Goal: Information Seeking & Learning: Check status

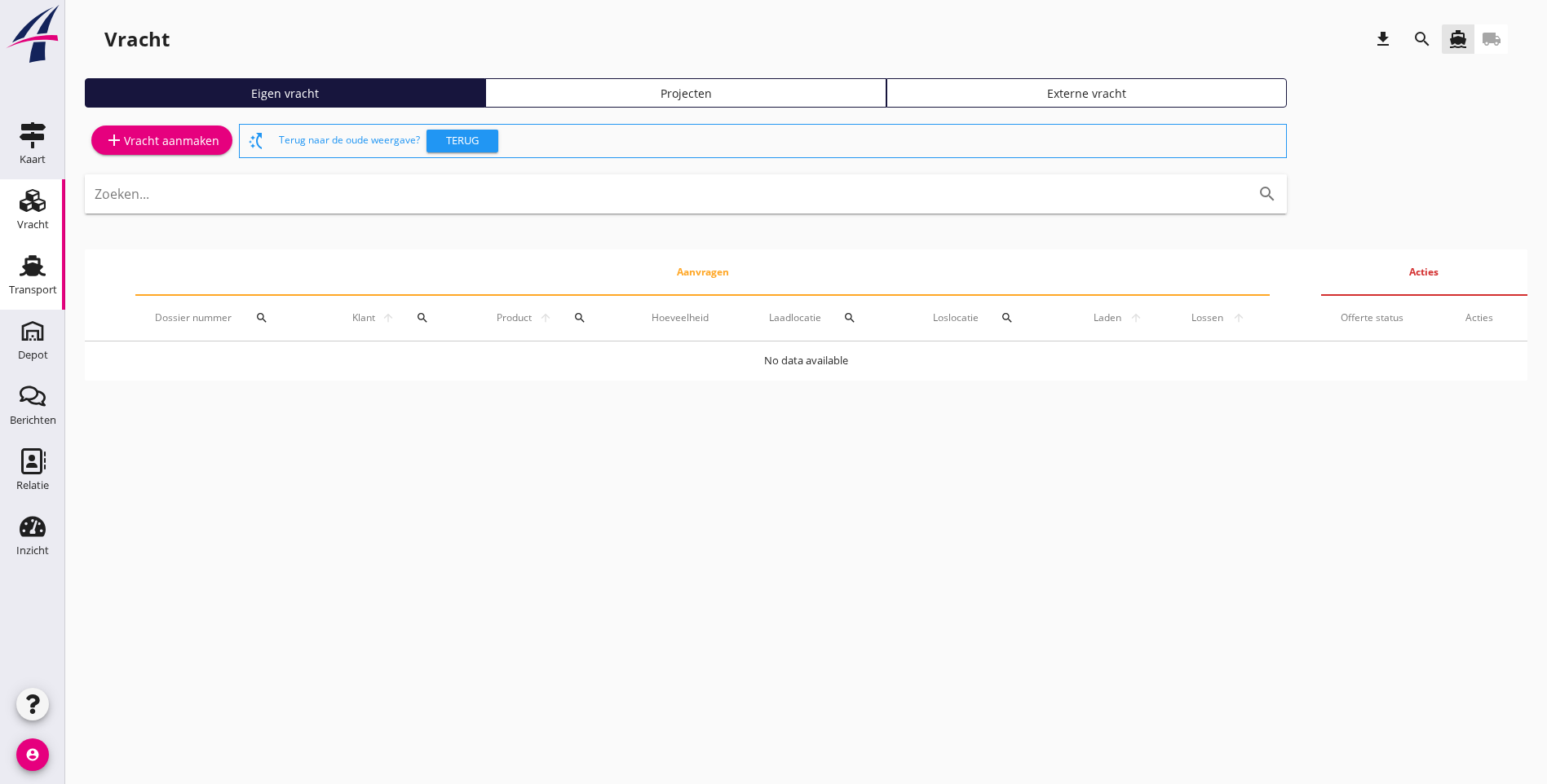
click at [40, 281] on div "Transport" at bounding box center [32, 290] width 48 height 22
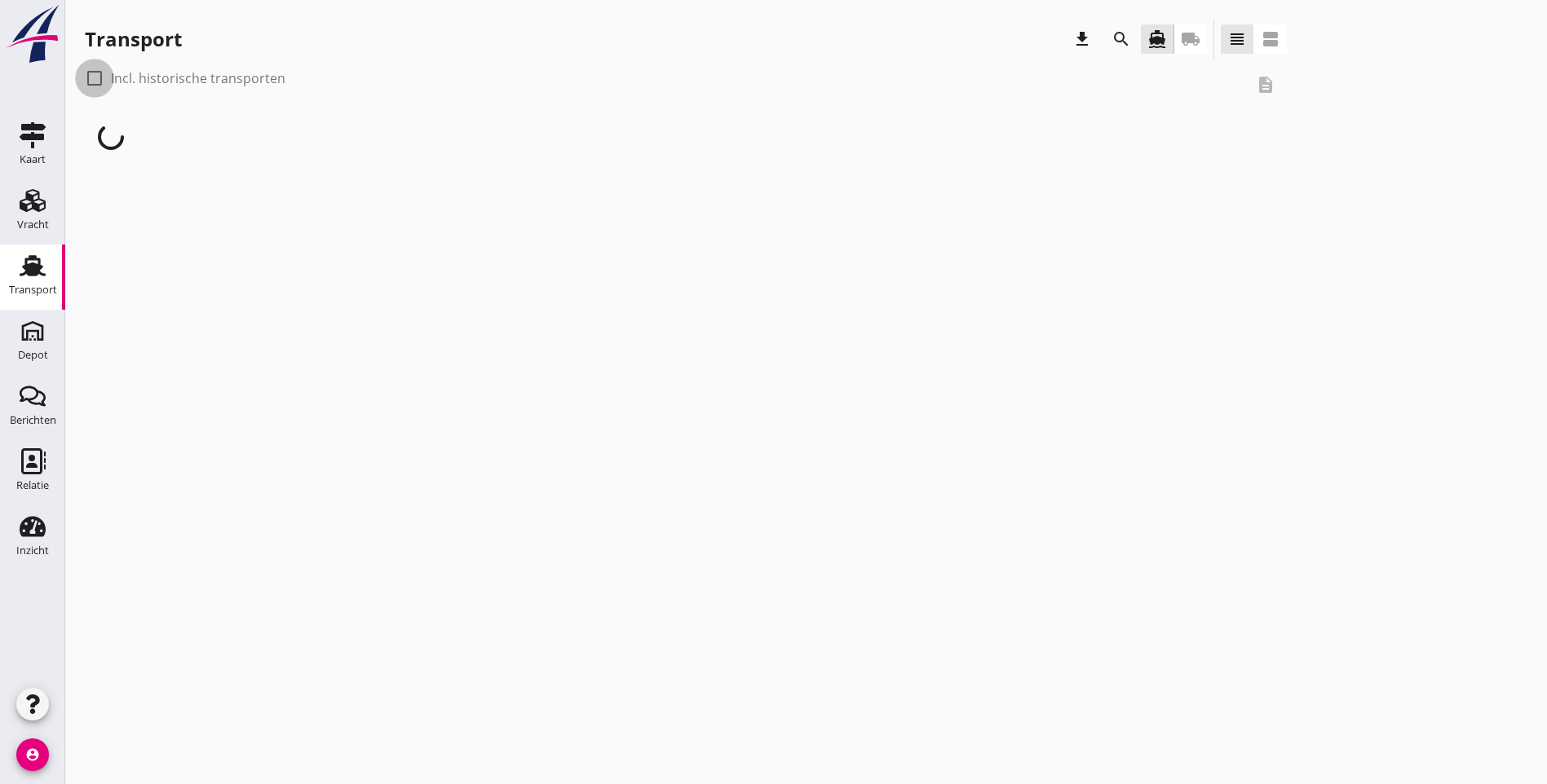
click at [93, 79] on div at bounding box center [94, 78] width 28 height 28
checkbox input "true"
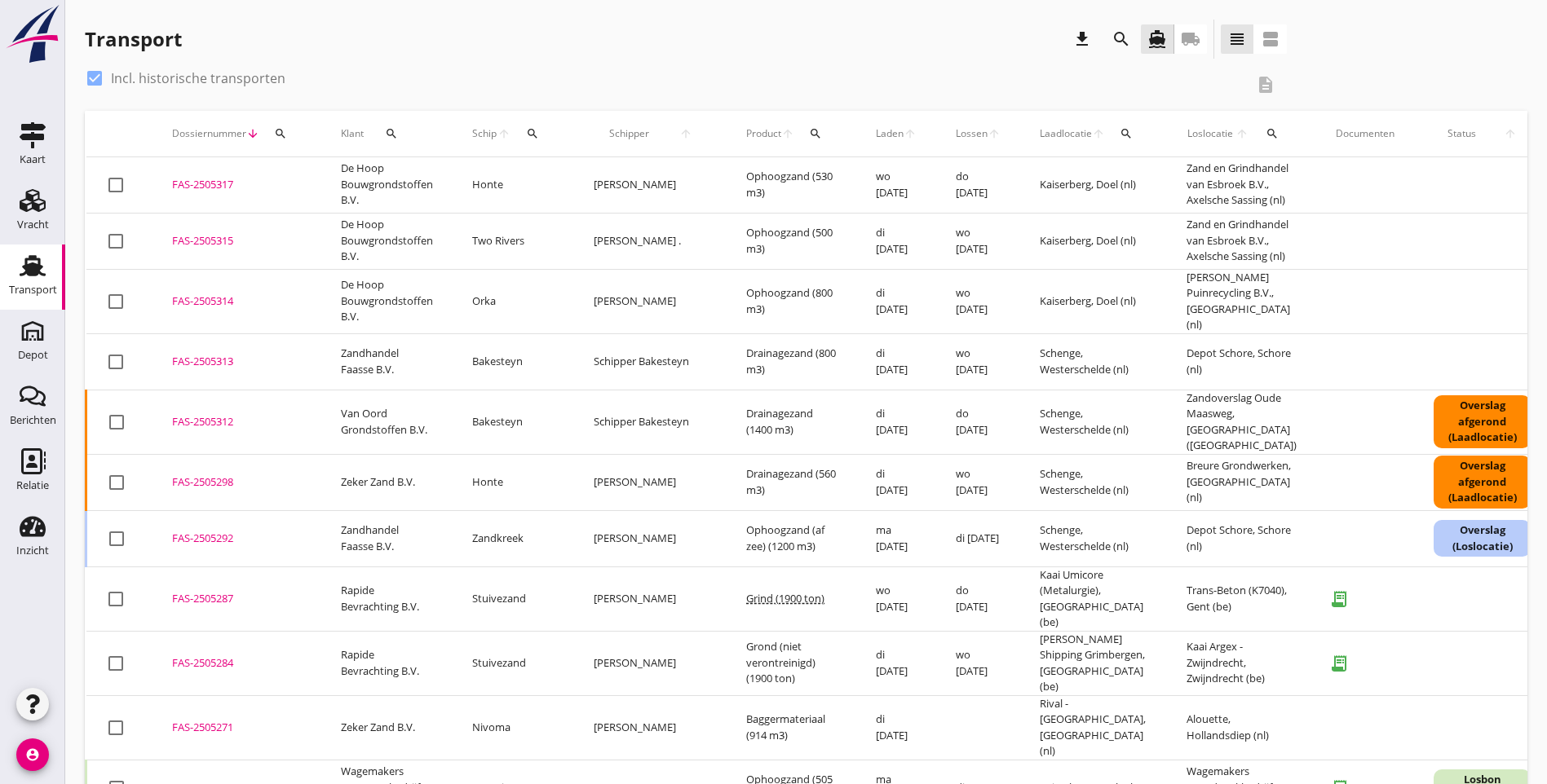
click at [809, 132] on icon "search" at bounding box center [815, 133] width 13 height 13
click at [774, 184] on input "Zoeken op product..." at bounding box center [830, 181] width 169 height 26
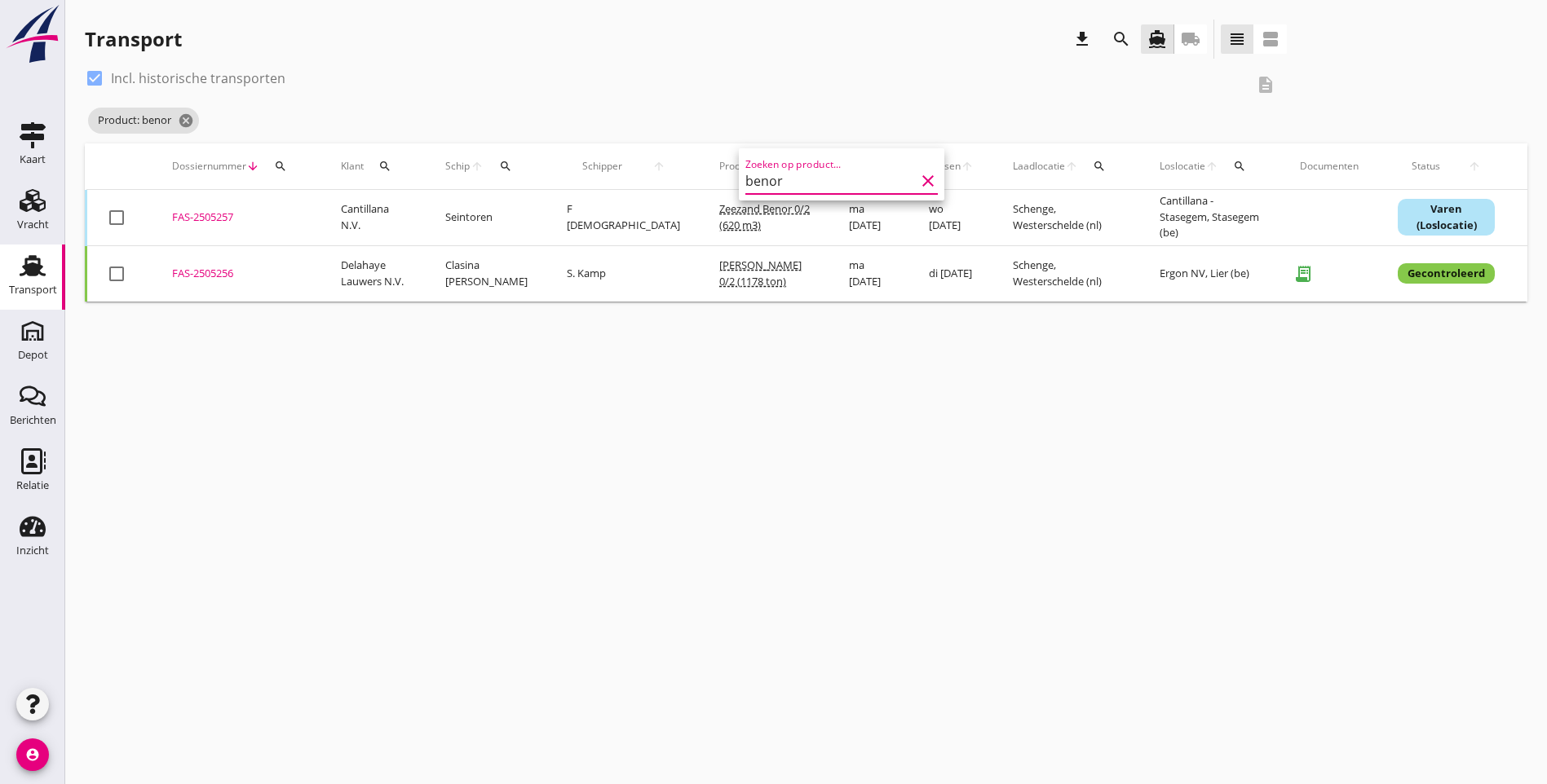
type input "benor"
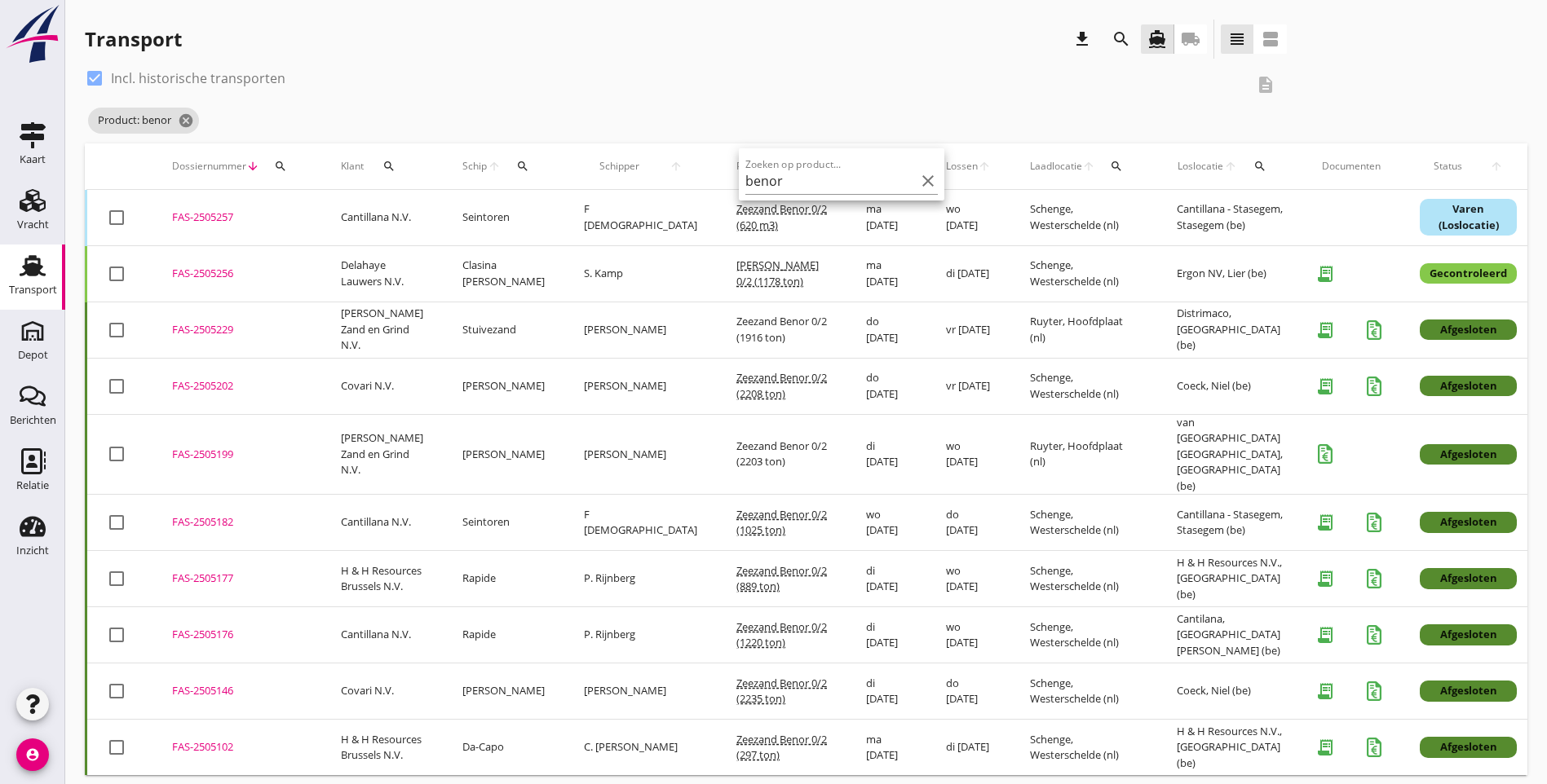
click at [1047, 87] on div "check_box Incl. historische transporten description Product: benor cancel" at bounding box center [806, 104] width 1443 height 78
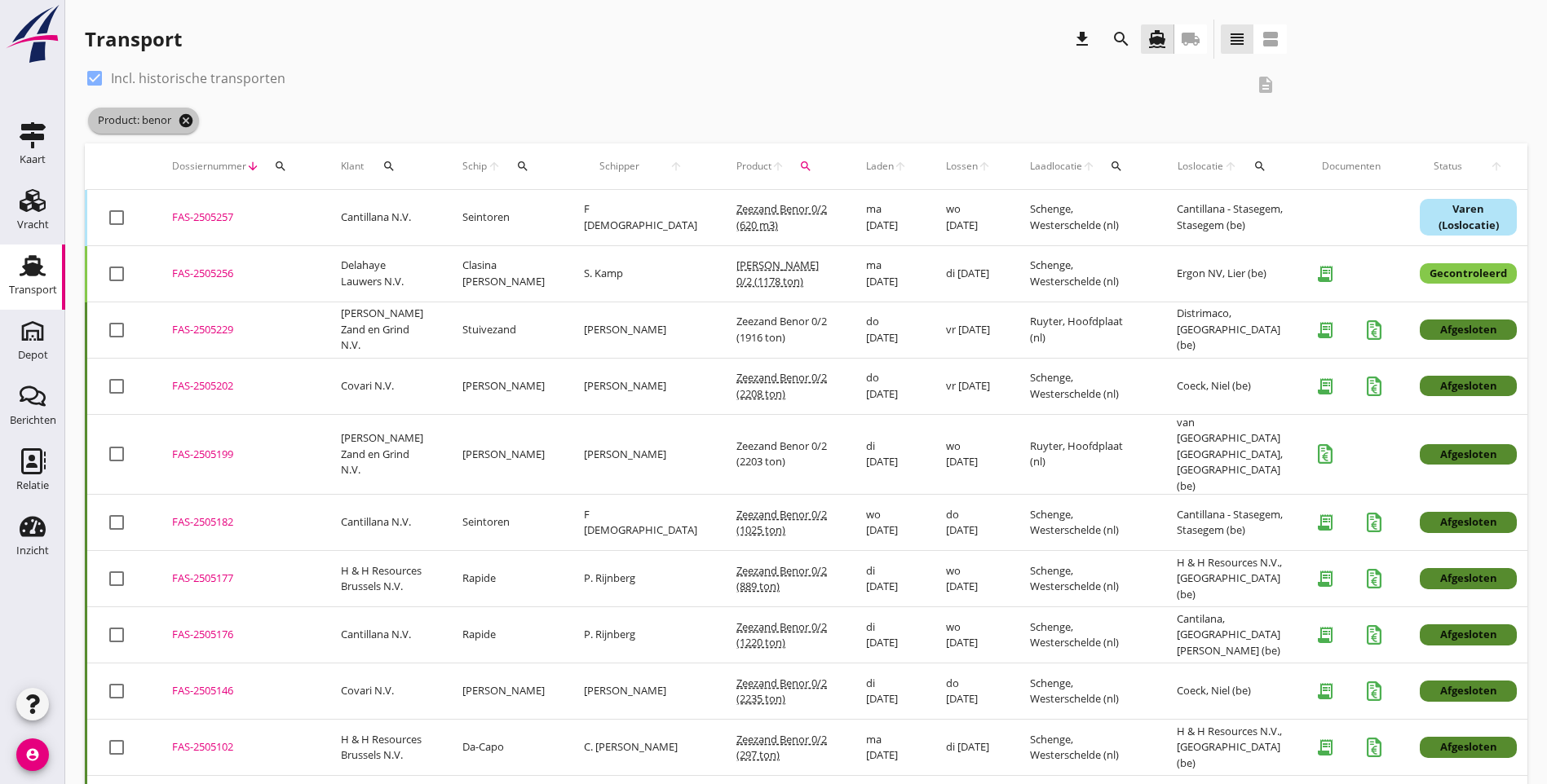
click at [182, 122] on icon "cancel" at bounding box center [186, 121] width 17 height 17
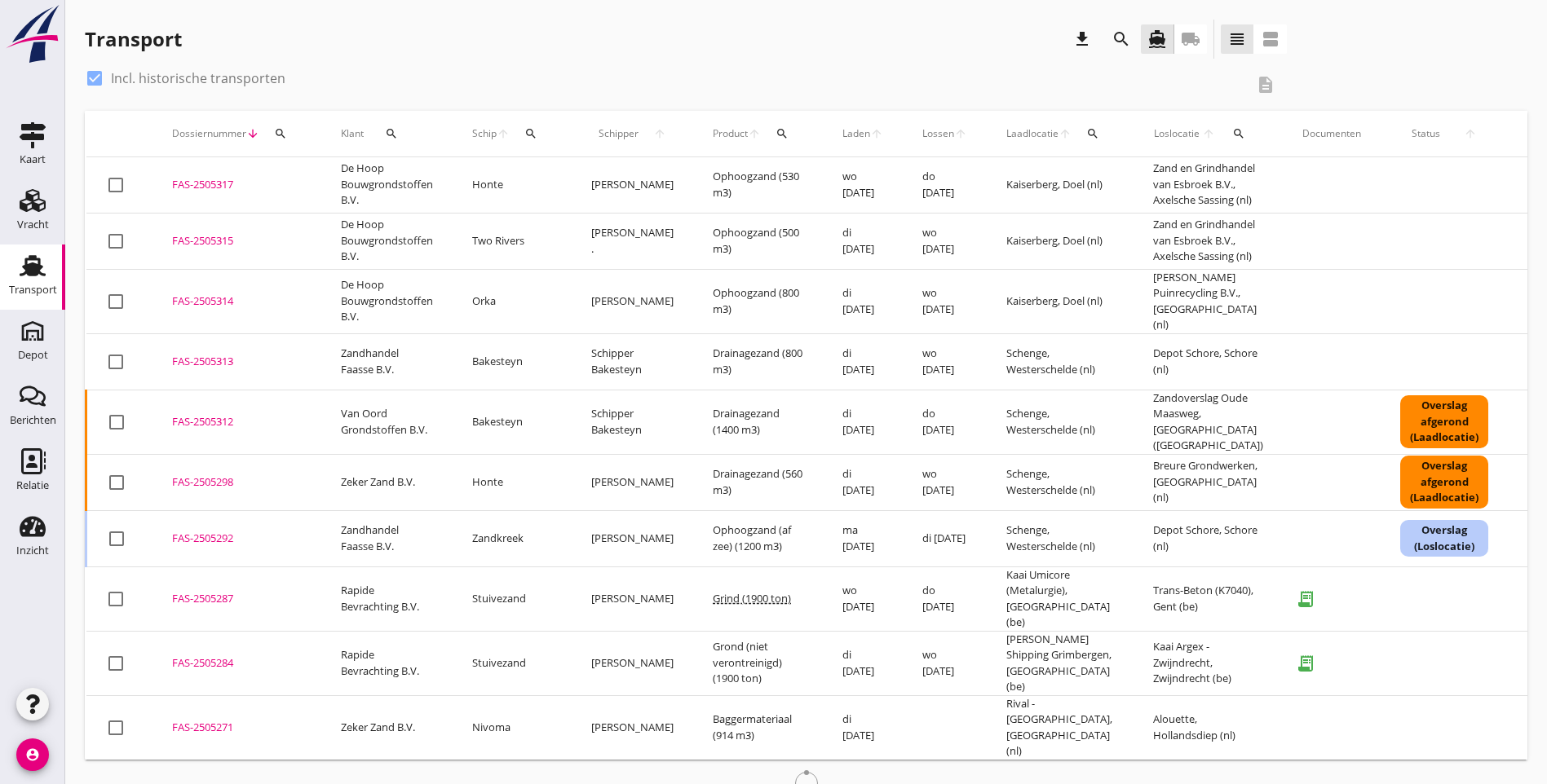
click at [512, 76] on div "check_box Incl. historische transporten" at bounding box center [665, 78] width 1160 height 26
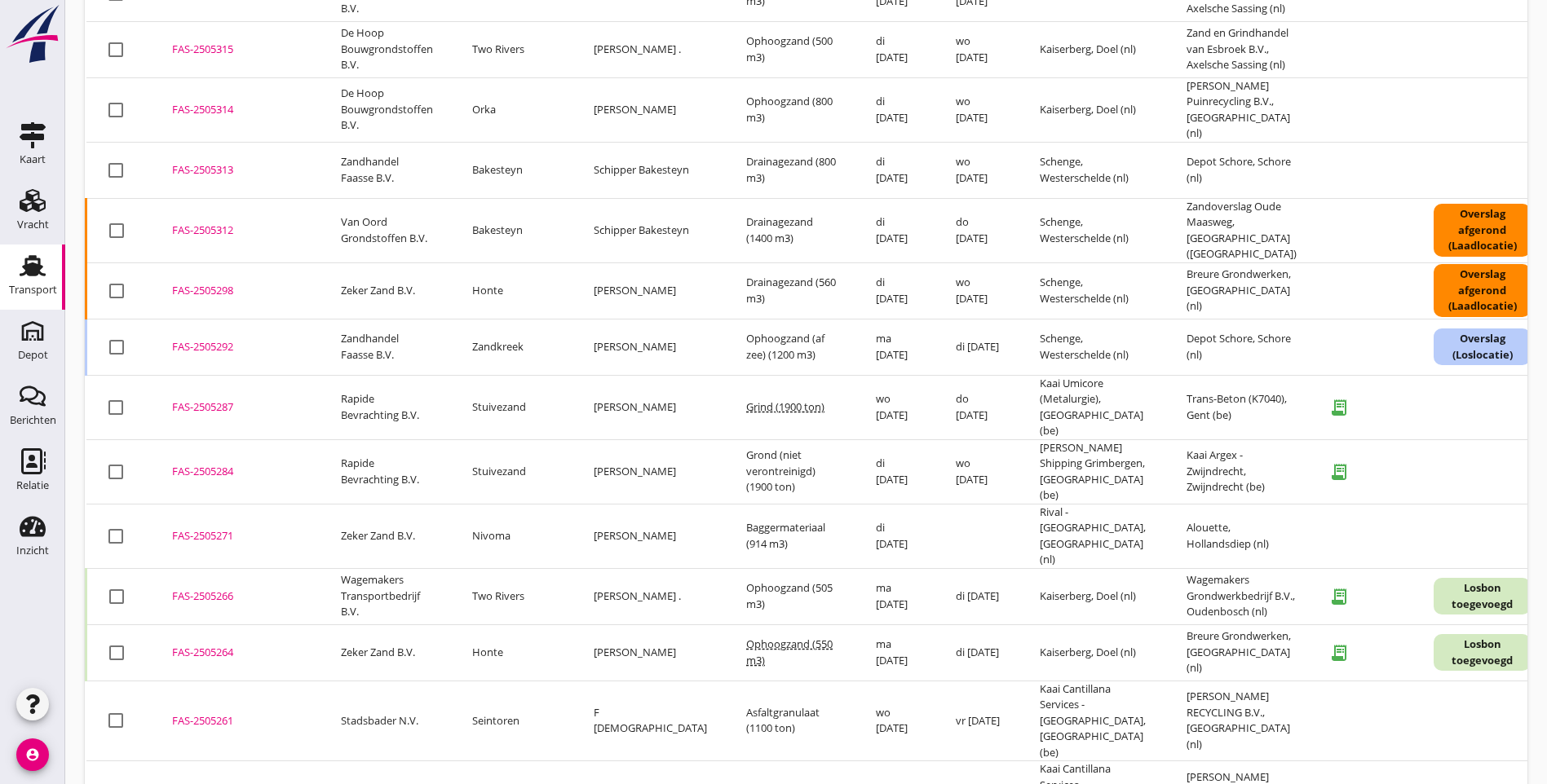
scroll to position [163, 0]
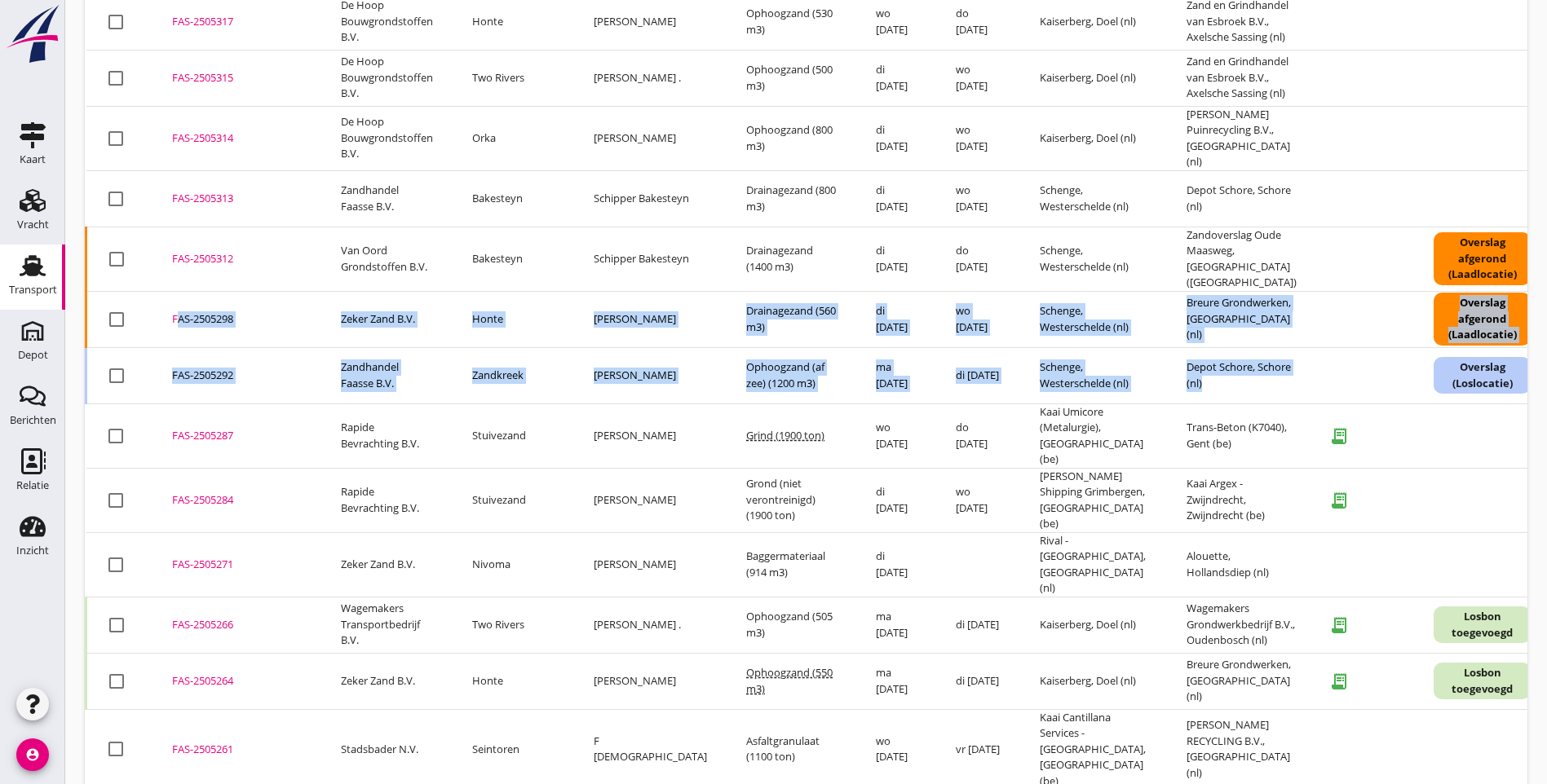
drag, startPoint x: 1251, startPoint y: 417, endPoint x: 156, endPoint y: 336, distance: 1098.0
click at [156, 336] on tbody "check_box_outline_blank FAS-2505317 upload_file Drop hier uw bestand om het aan…" at bounding box center [920, 600] width 1669 height 1213
copy tbody "FAS-2505298 upload_file Drop hier uw bestand om het aan het dossier toe te voeg…"
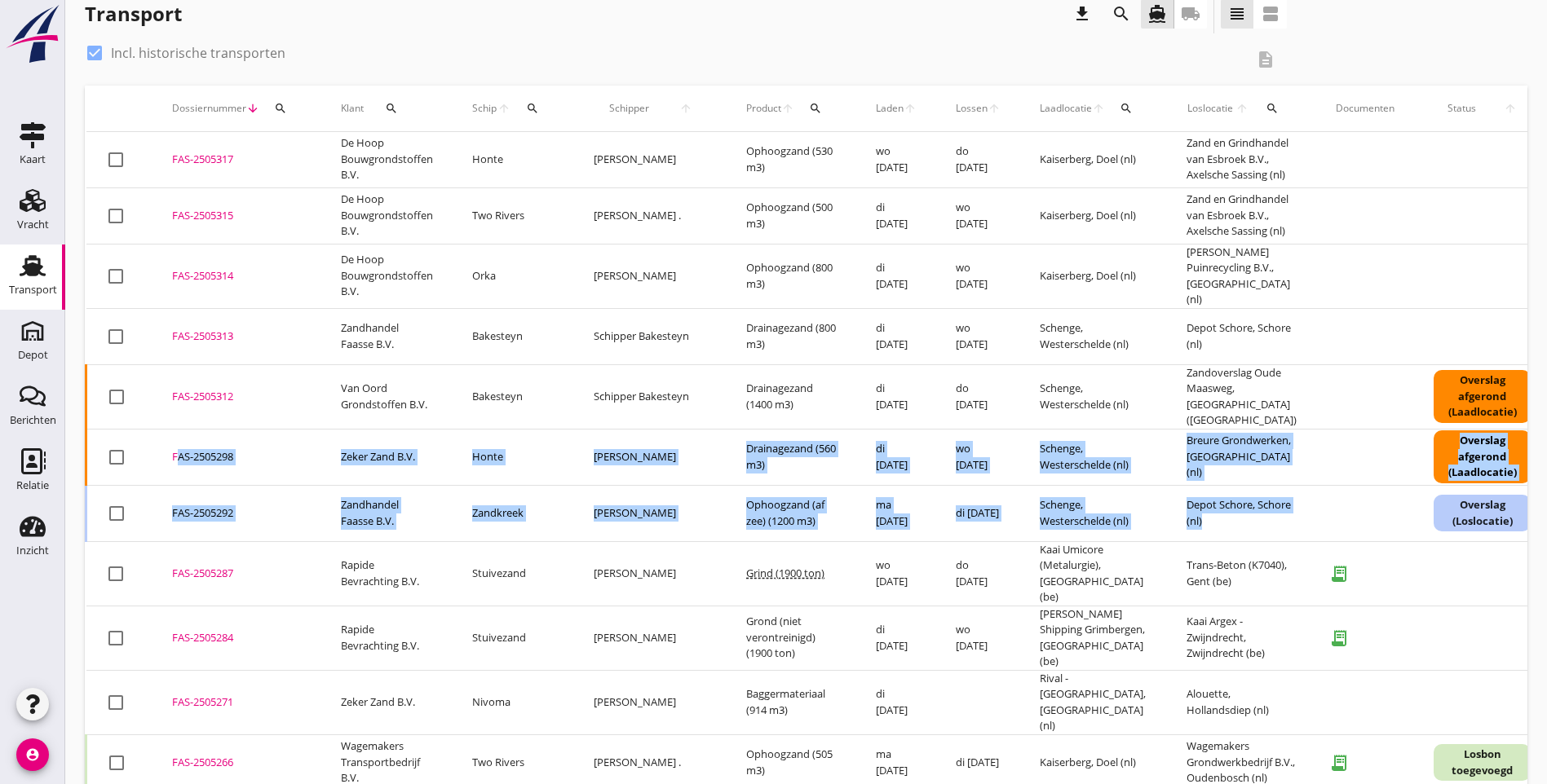
scroll to position [0, 0]
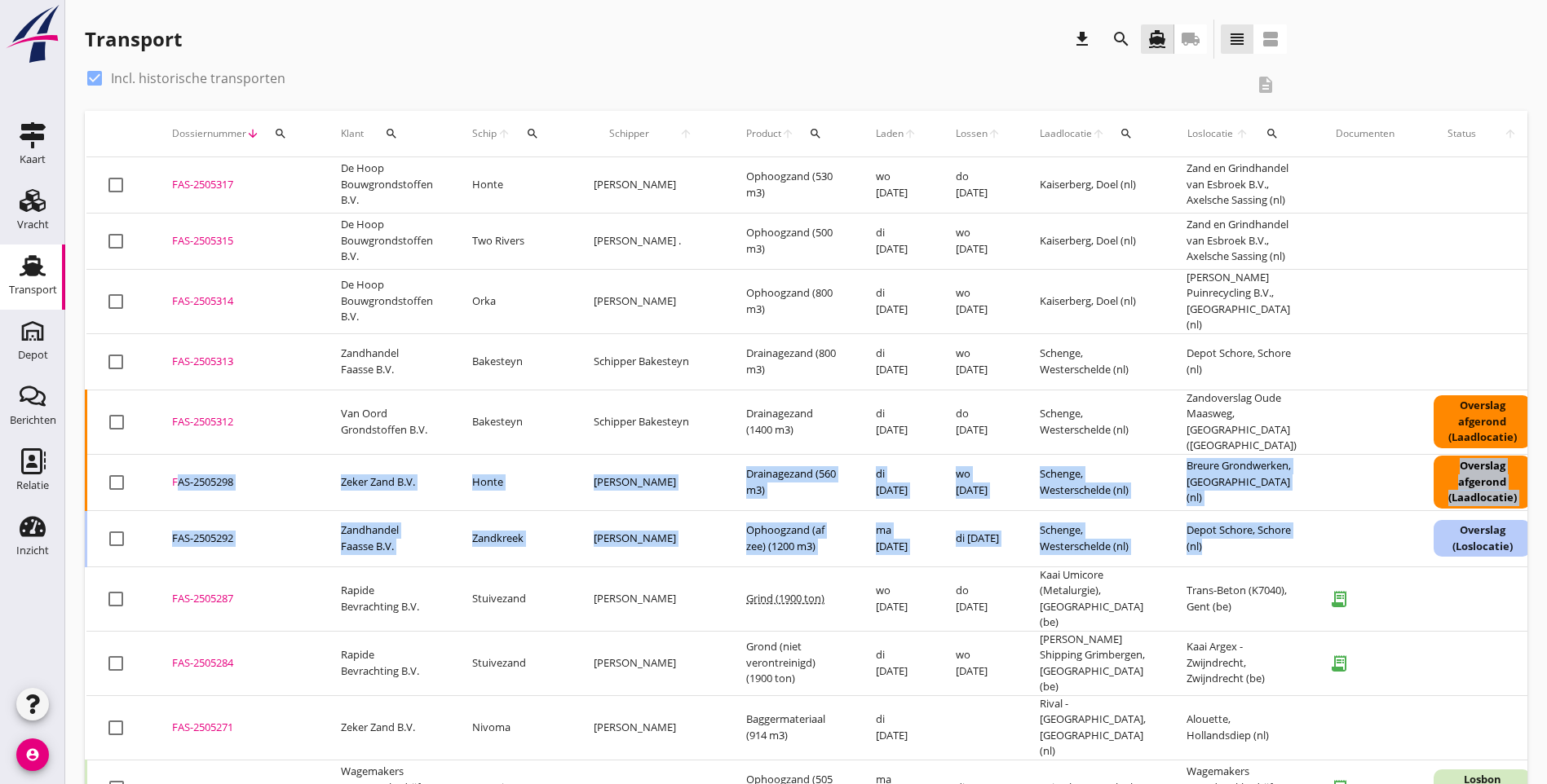
drag, startPoint x: 1243, startPoint y: 306, endPoint x: 170, endPoint y: 199, distance: 1078.3
click at [170, 199] on tbody "check_box_outline_blank FAS-2505317 upload_file Drop hier uw bestand om het aan…" at bounding box center [920, 764] width 1669 height 1213
copy tbody "FAS-2505317 upload_file Drop hier uw bestand om het aan het dossier toe te voeg…"
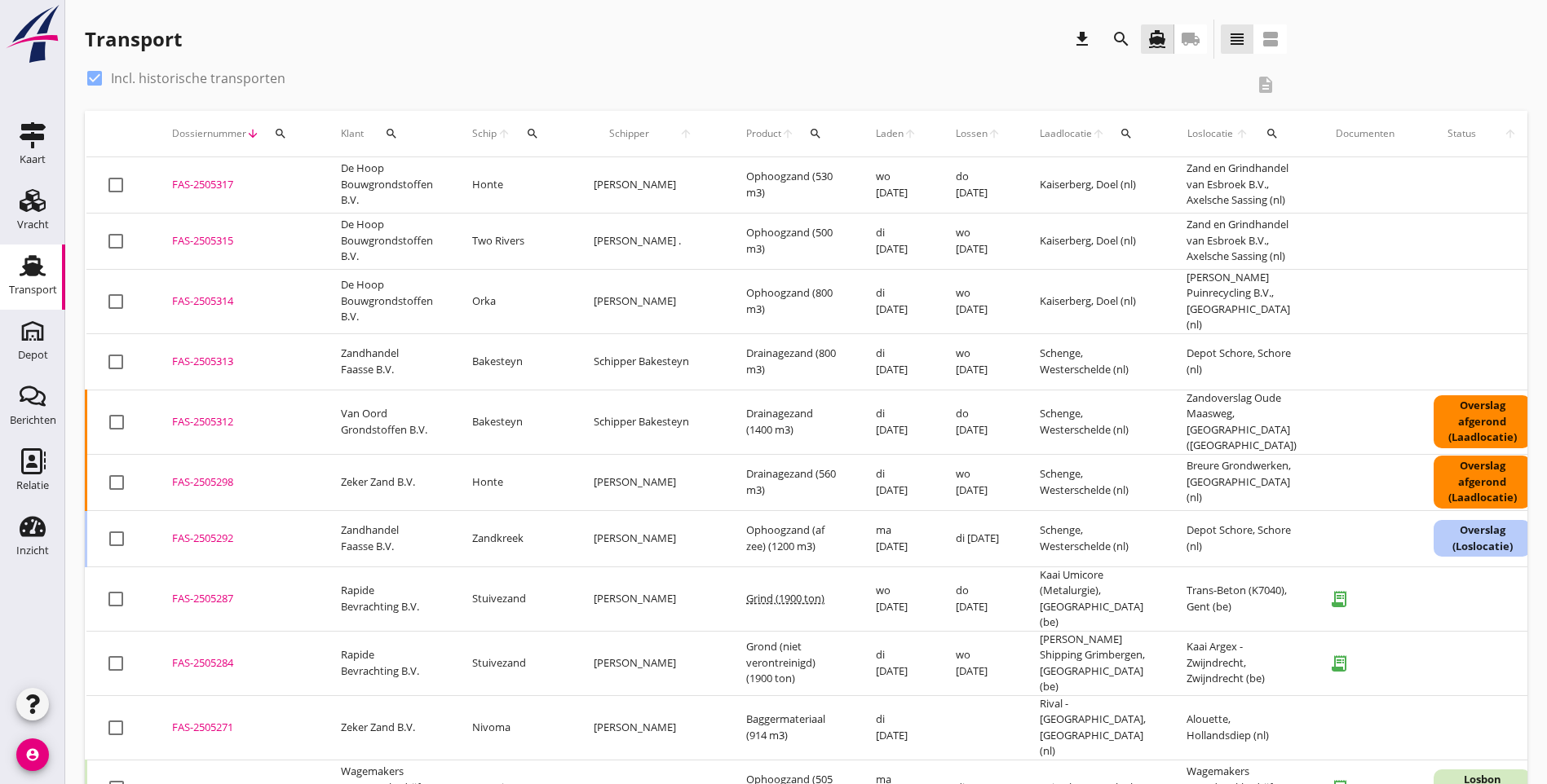
click at [1394, 63] on div "Transport download search directions_boat local_shipping view_headline view_age…" at bounding box center [806, 42] width 1443 height 46
click at [1344, 40] on div "Transport download search directions_boat local_shipping view_headline view_age…" at bounding box center [806, 42] width 1443 height 46
click at [1112, 36] on icon "search" at bounding box center [1122, 39] width 19 height 19
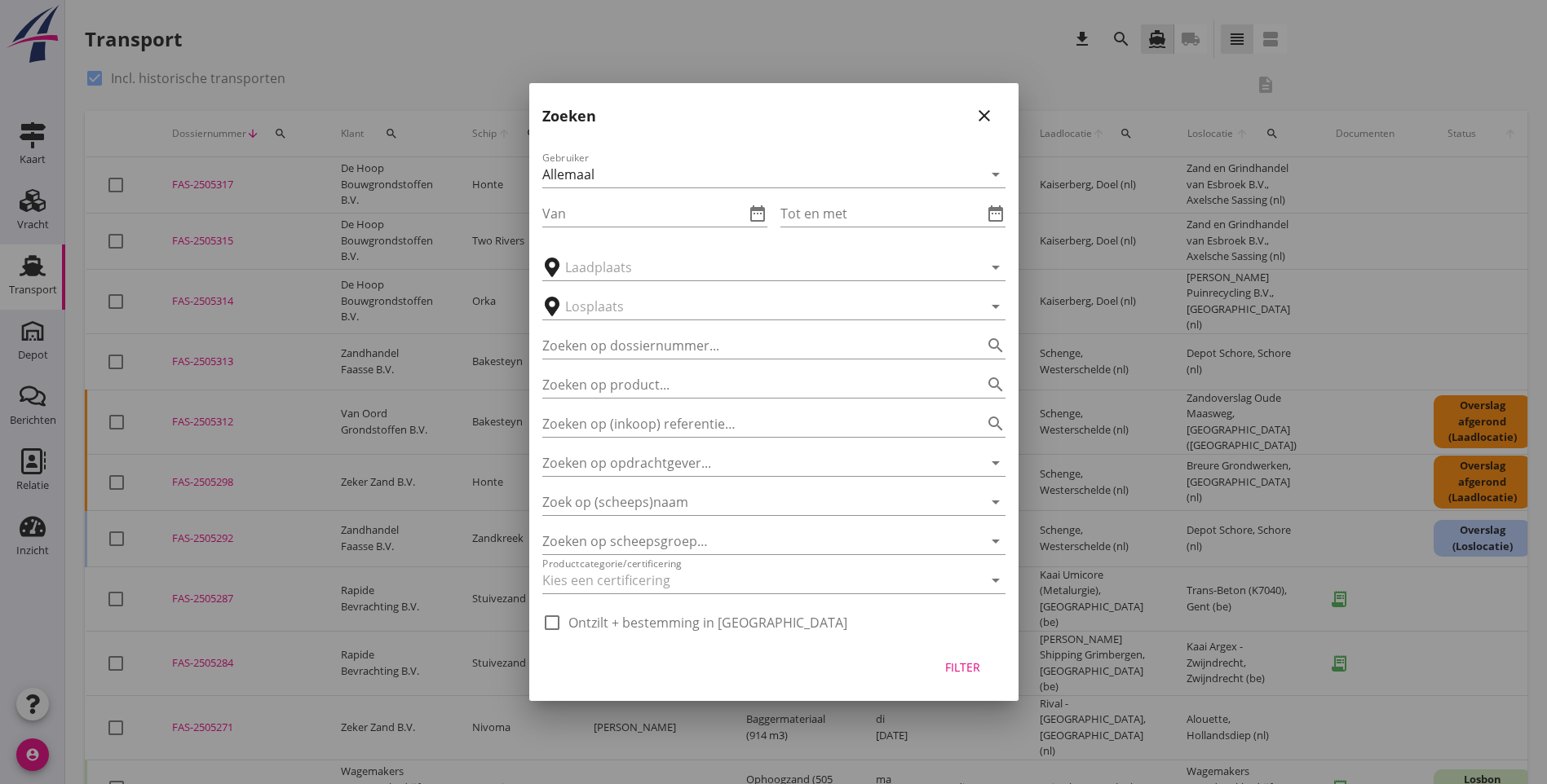
click at [985, 124] on icon "close" at bounding box center [985, 116] width 19 height 19
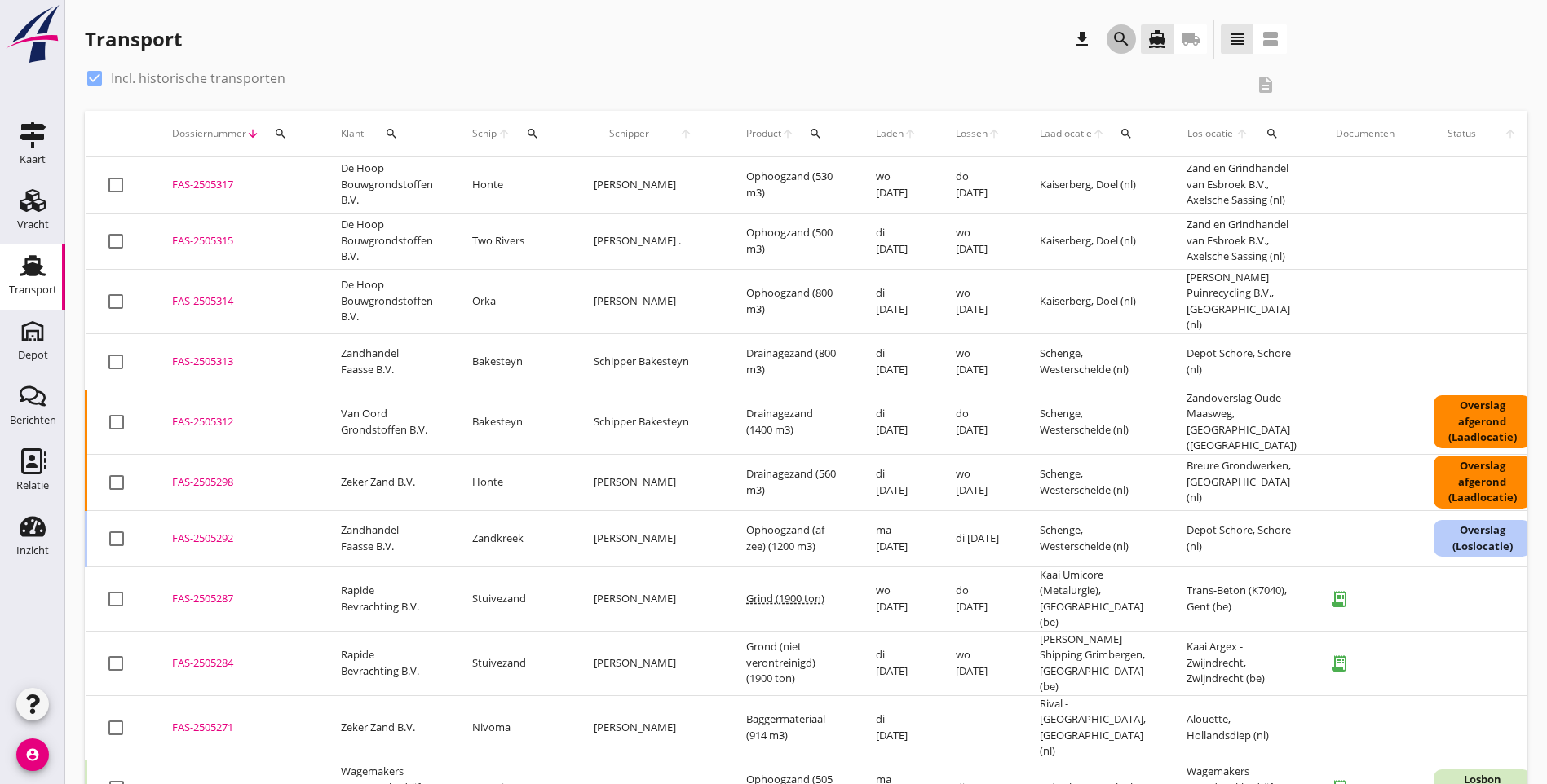
click at [1112, 44] on icon "search" at bounding box center [1122, 39] width 19 height 19
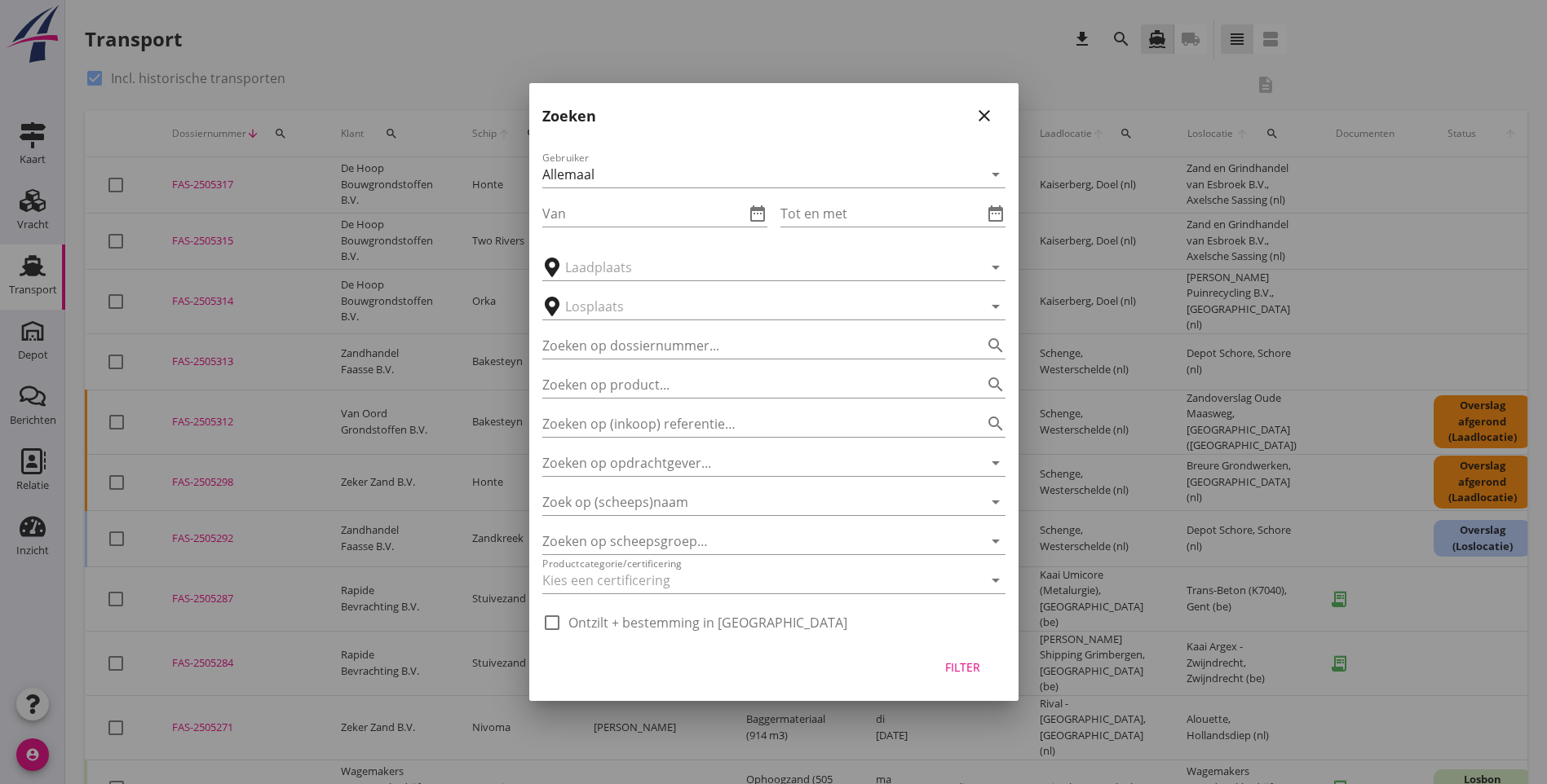
click at [547, 622] on div at bounding box center [552, 623] width 28 height 28
checkbox input "true"
click at [955, 671] on div "Filter" at bounding box center [963, 667] width 46 height 18
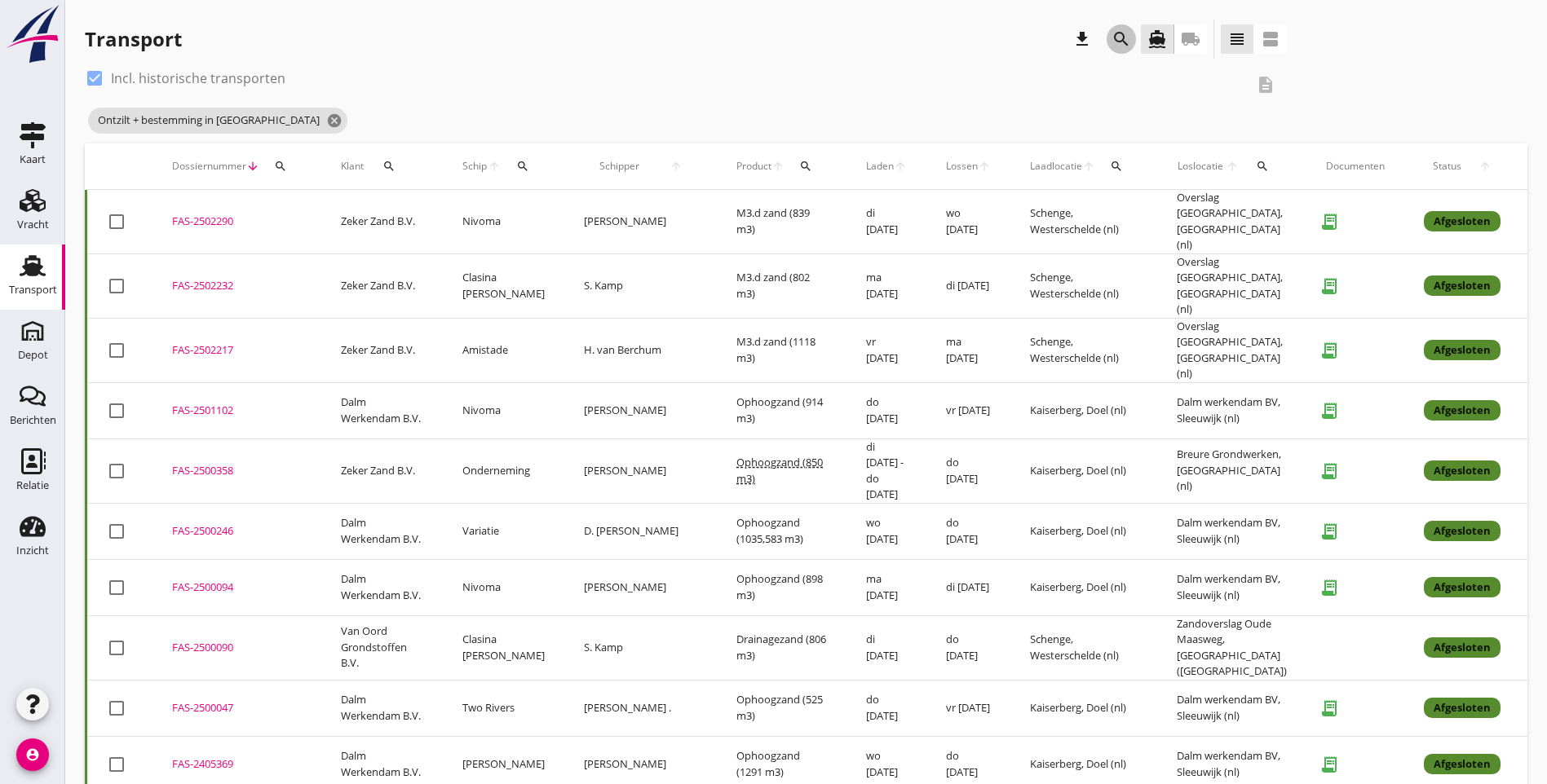
click at [1107, 34] on div "search" at bounding box center [1122, 39] width 29 height 19
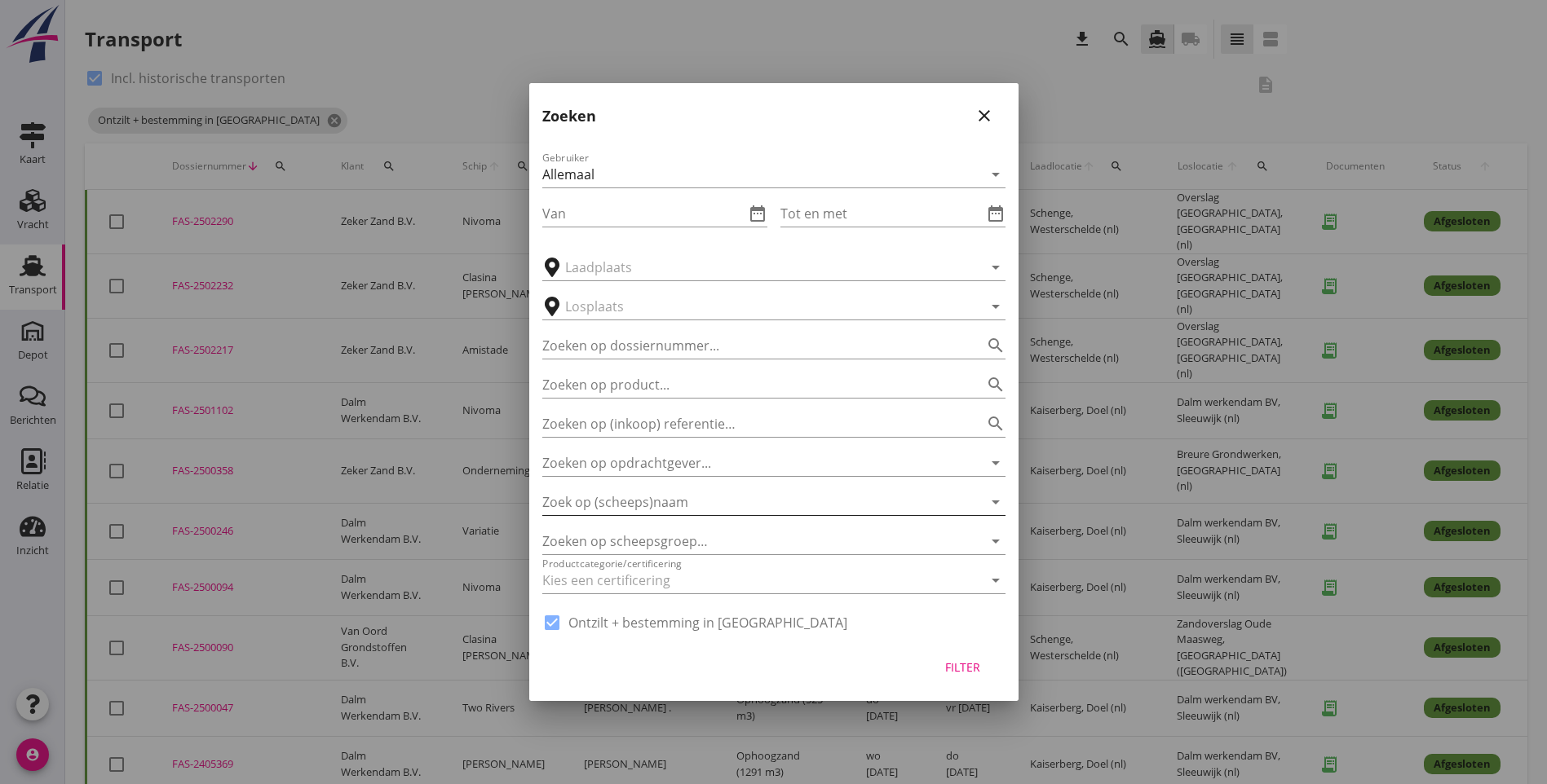
click at [708, 502] on input "Zoek op (scheeps)naam" at bounding box center [750, 502] width 417 height 26
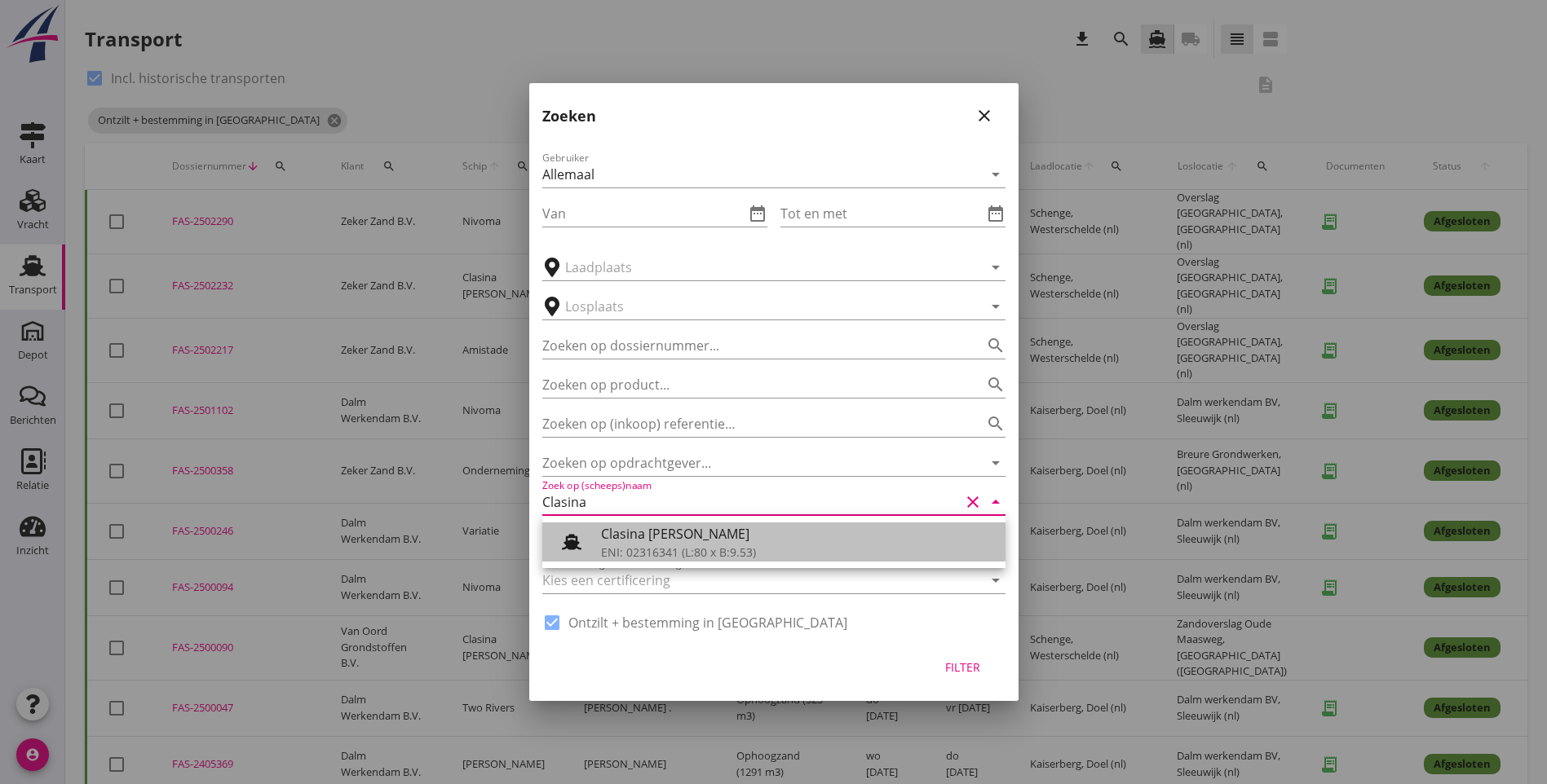
click at [717, 531] on div "Clasina [PERSON_NAME]" at bounding box center [797, 534] width 391 height 19
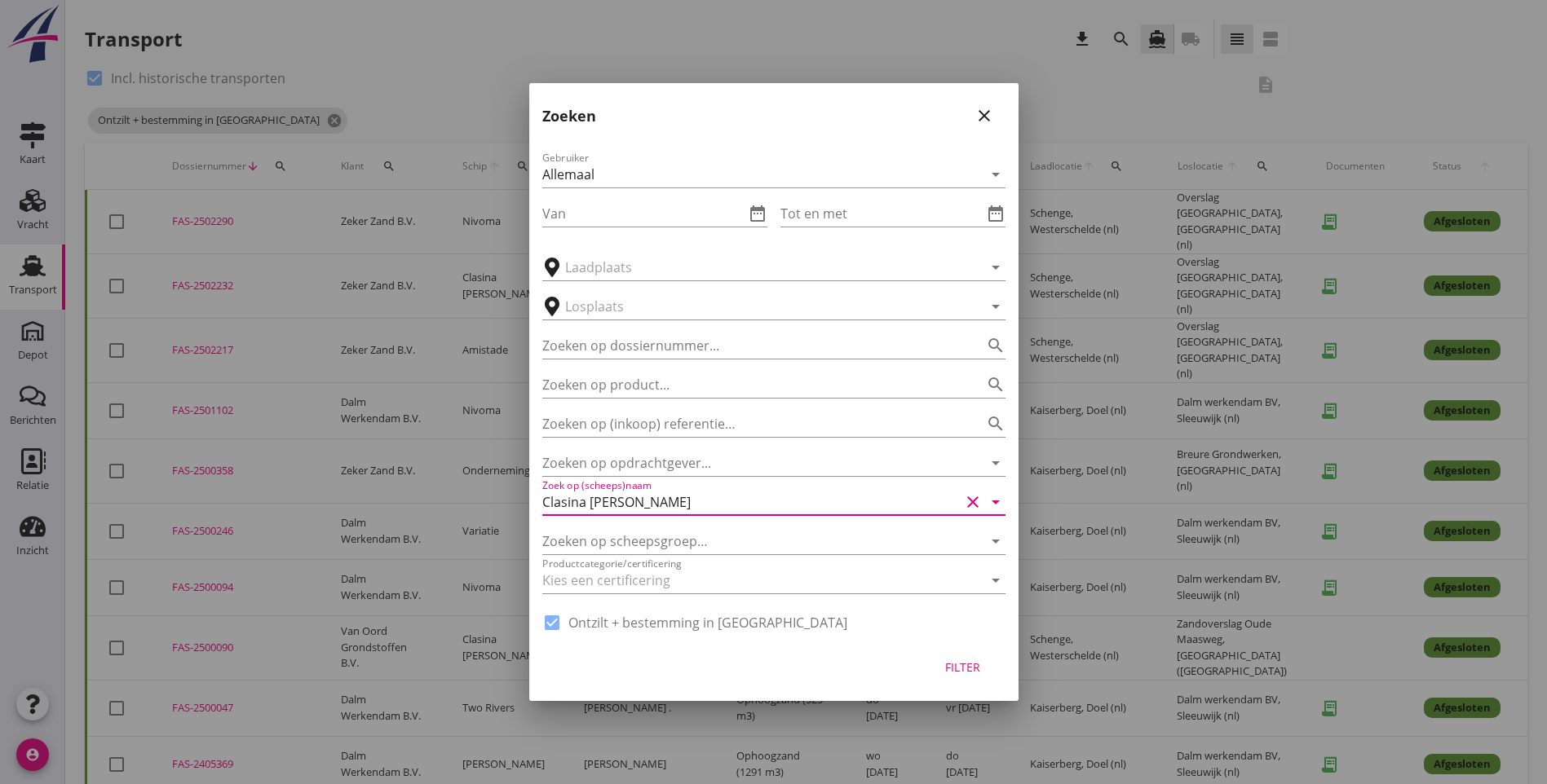
click at [942, 671] on div "Filter" at bounding box center [963, 667] width 46 height 18
type input "Clasina [PERSON_NAME]"
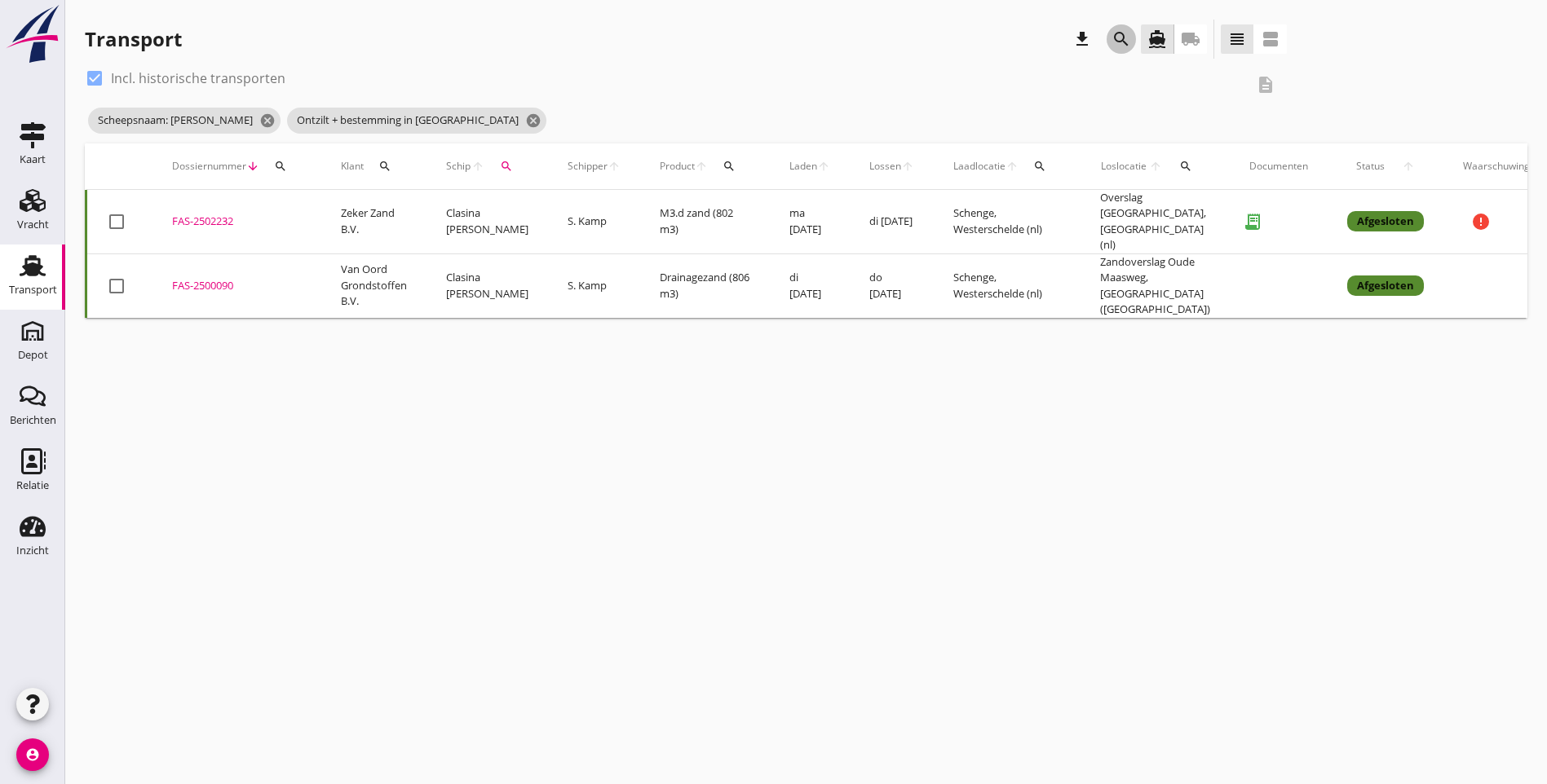
click at [1112, 38] on icon "search" at bounding box center [1122, 39] width 19 height 19
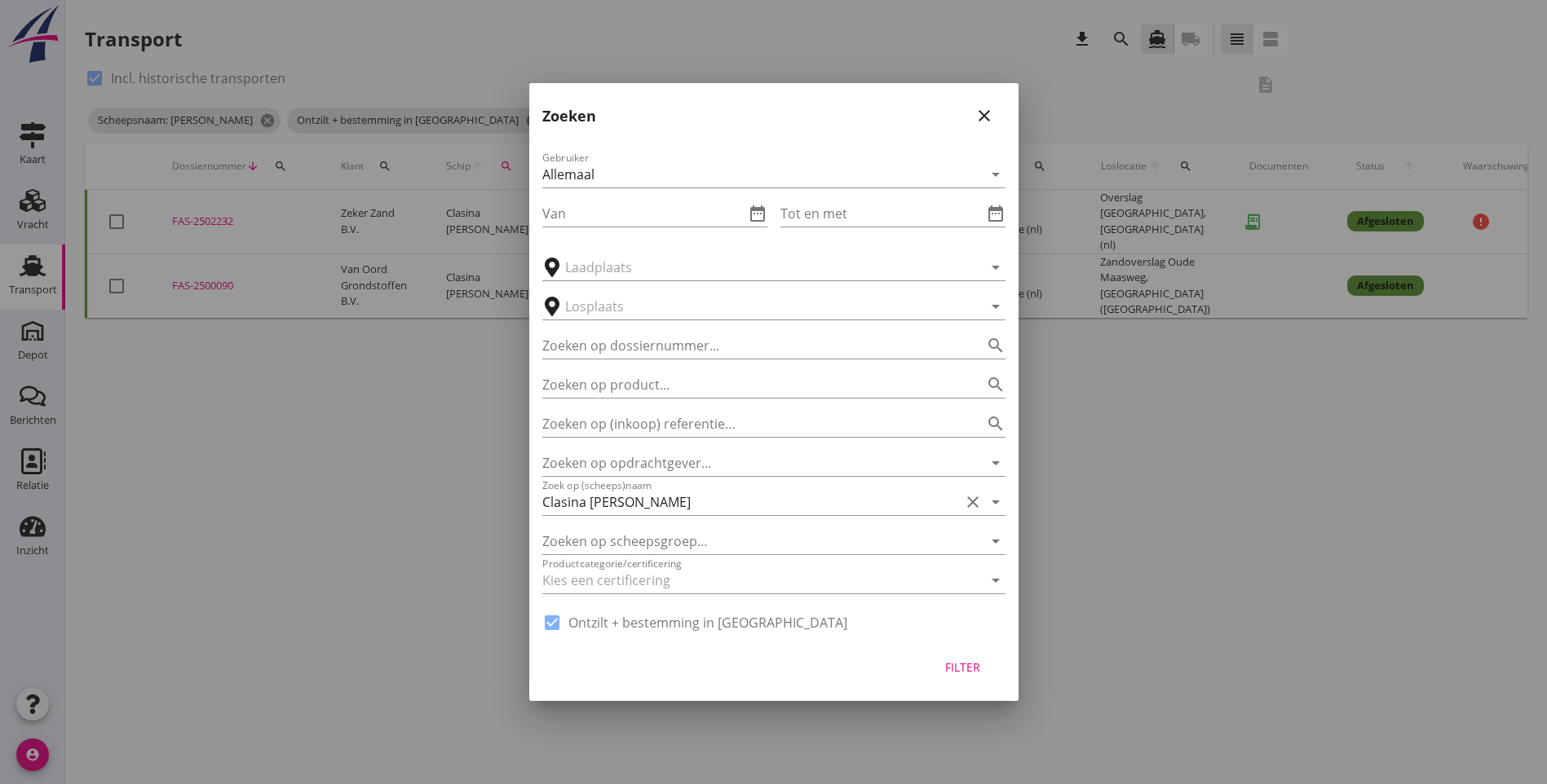
click at [715, 623] on label "Ontzilt + bestemming in [GEOGRAPHIC_DATA]" at bounding box center [707, 623] width 279 height 17
checkbox input "false"
click at [966, 501] on icon "clear" at bounding box center [973, 502] width 19 height 19
click at [960, 656] on button "Filter" at bounding box center [963, 667] width 72 height 29
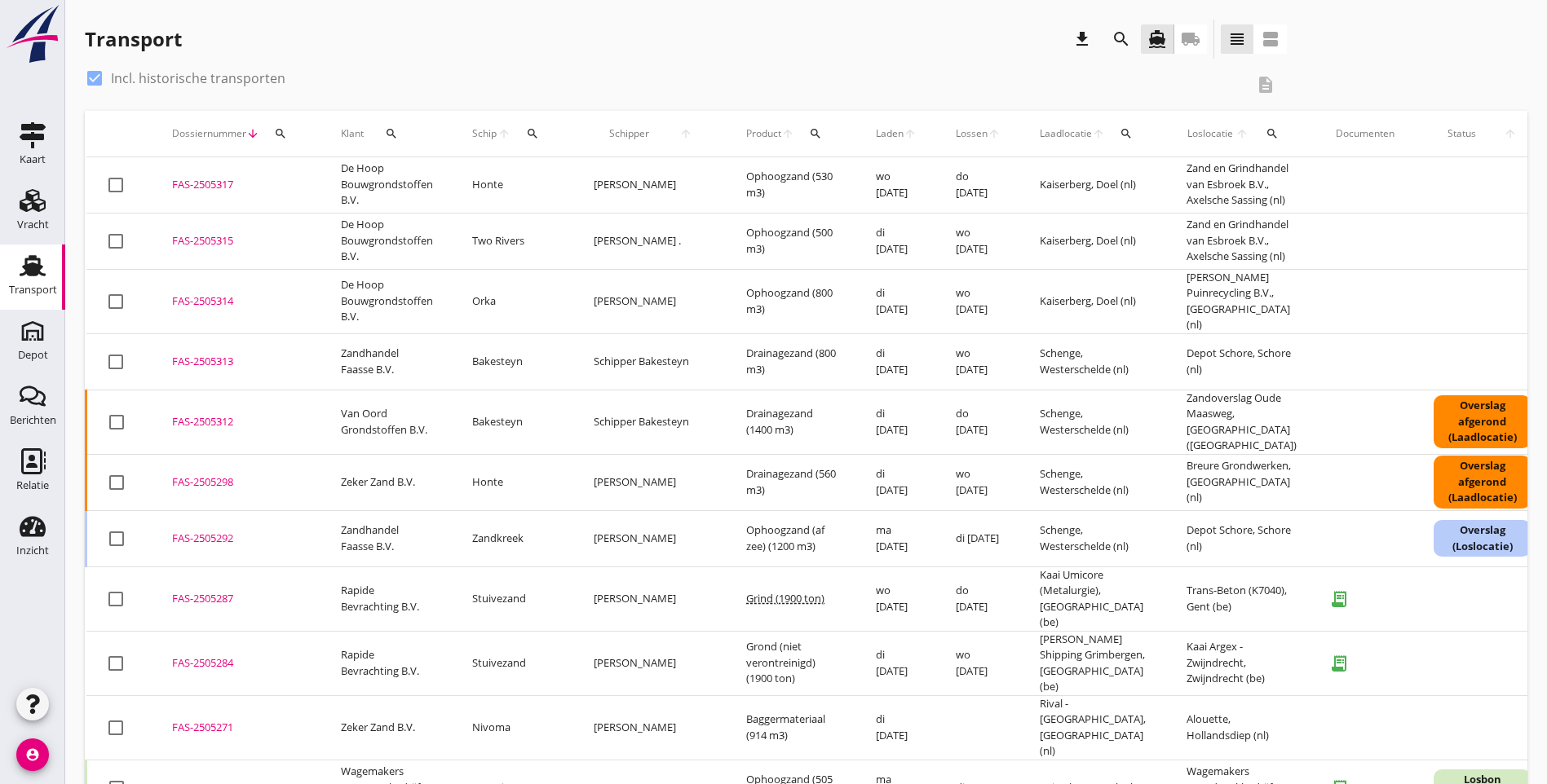
click at [201, 491] on div "FAS-2505298" at bounding box center [236, 482] width 129 height 17
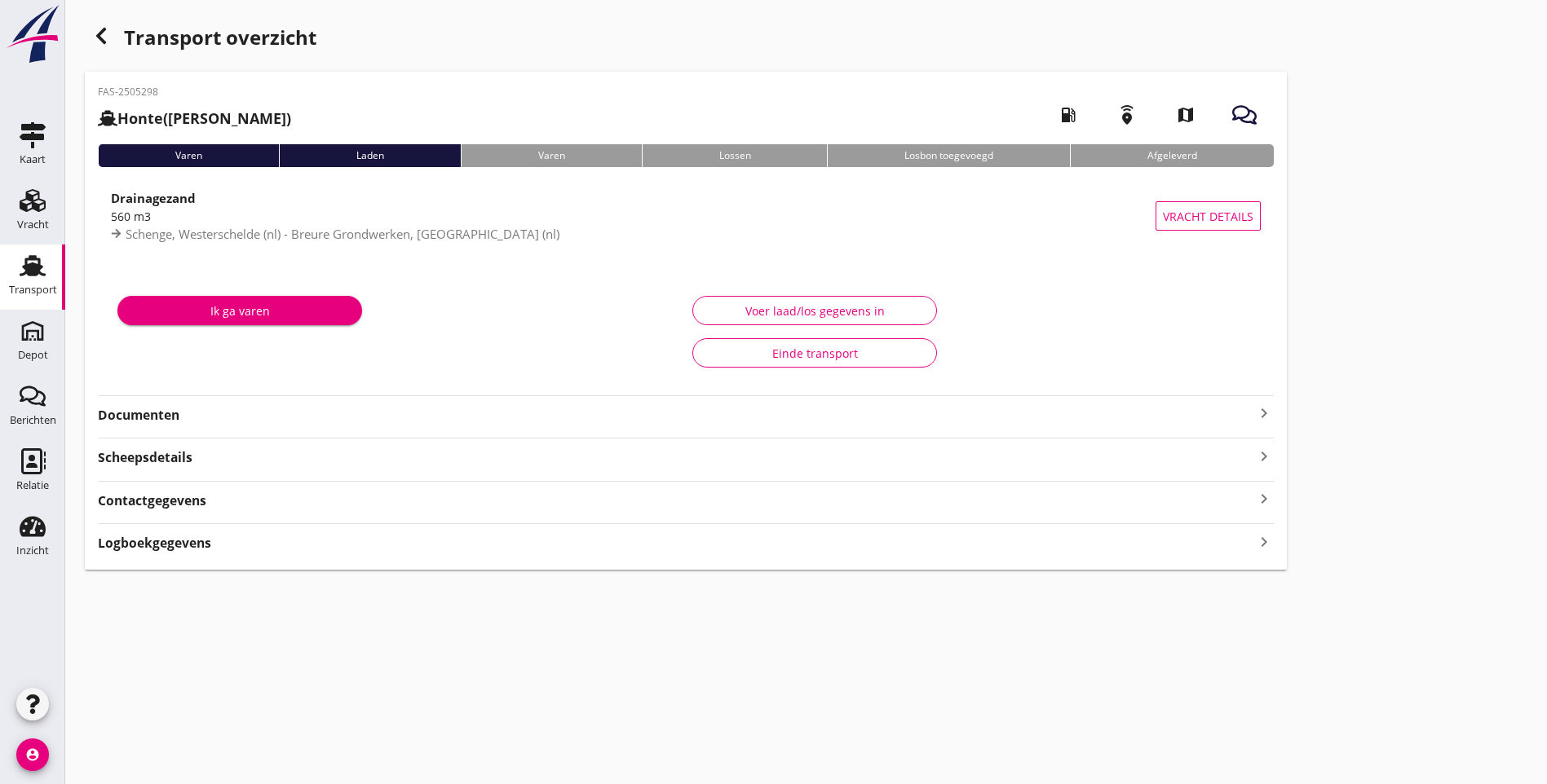
click at [349, 420] on strong "Documenten" at bounding box center [676, 414] width 1157 height 18
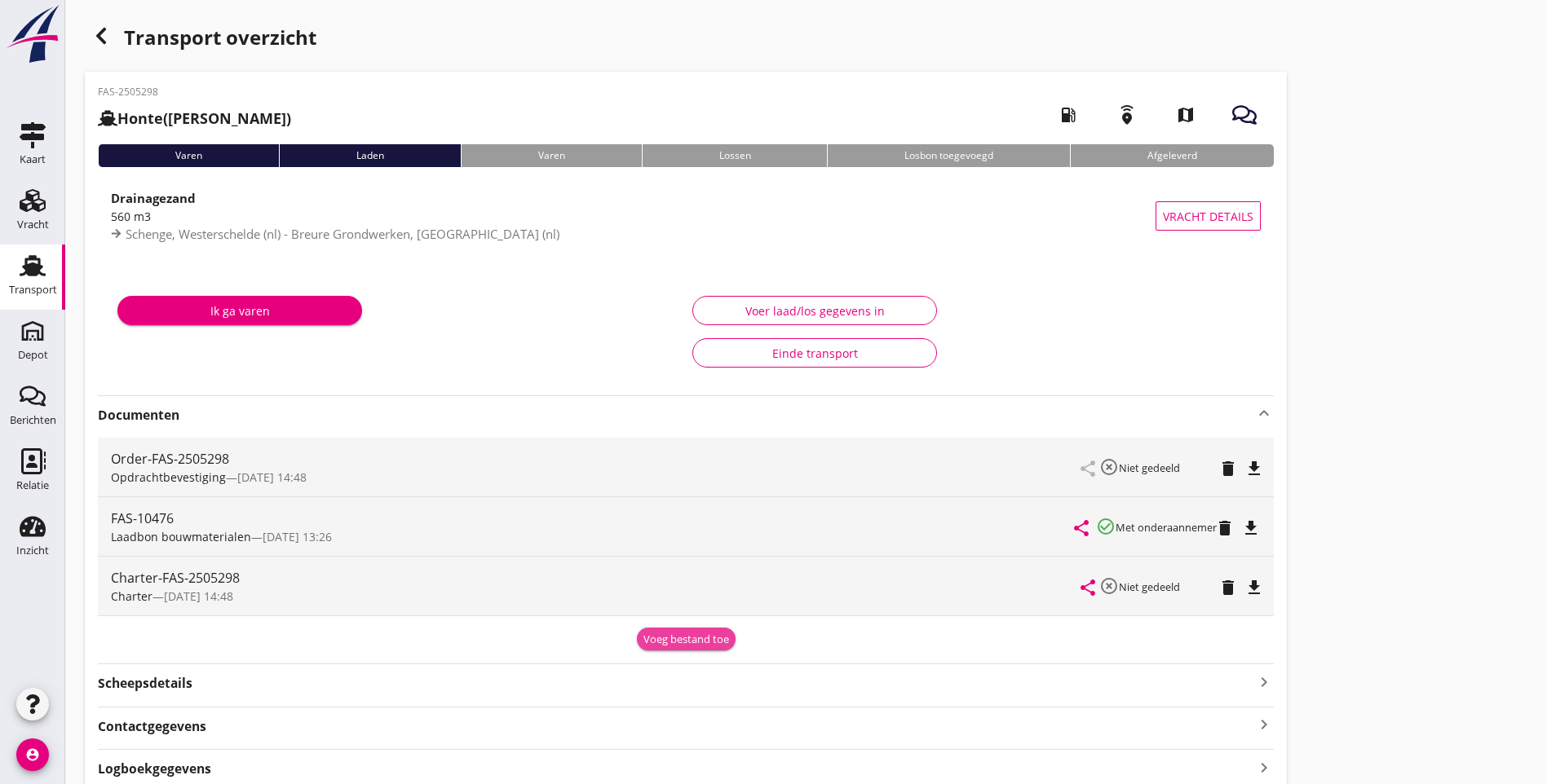
click at [643, 634] on div "Voeg bestand toe" at bounding box center [686, 640] width 86 height 17
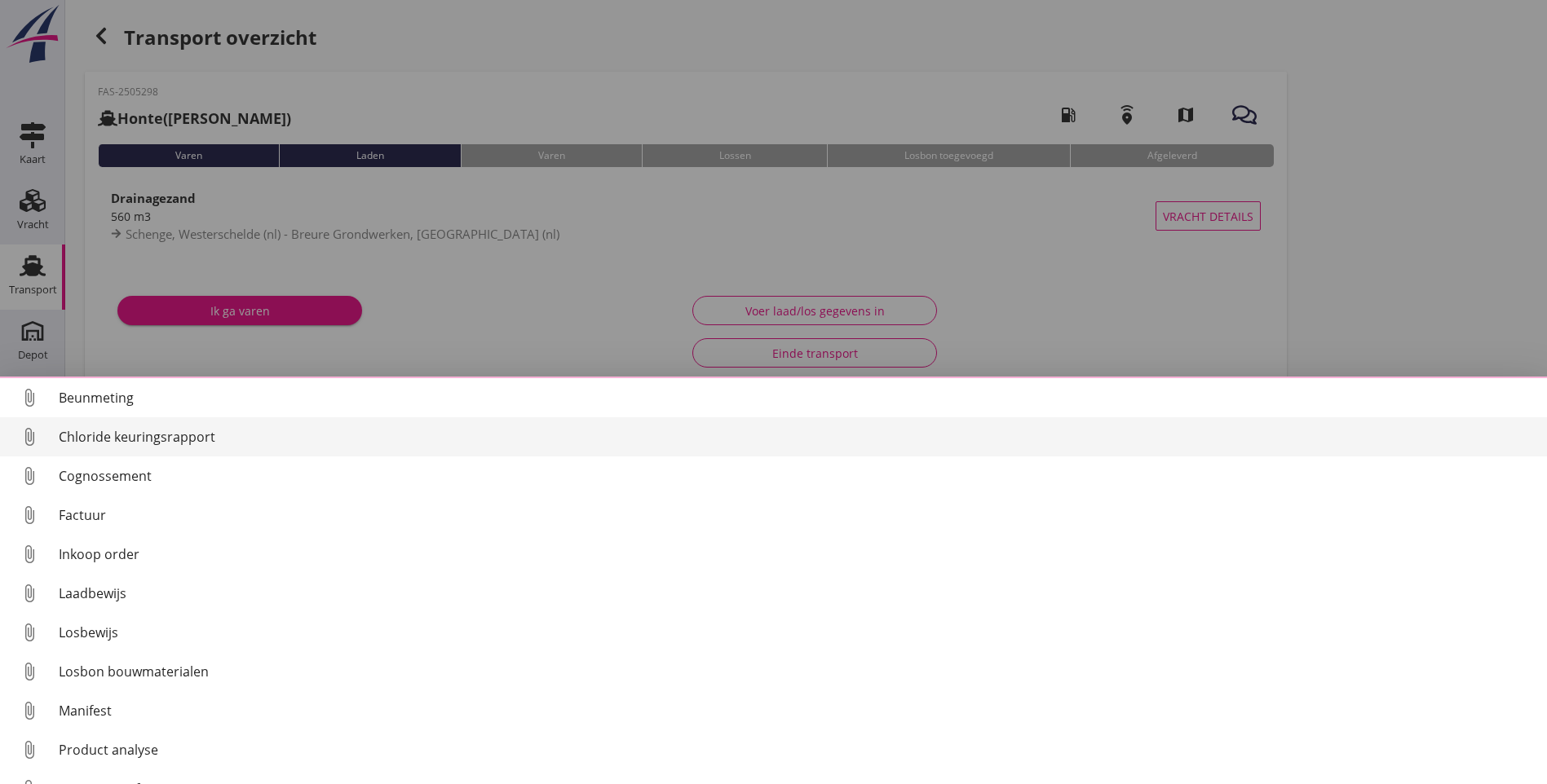
click at [167, 443] on div "Chloride keuringsrapport" at bounding box center [796, 437] width 1475 height 19
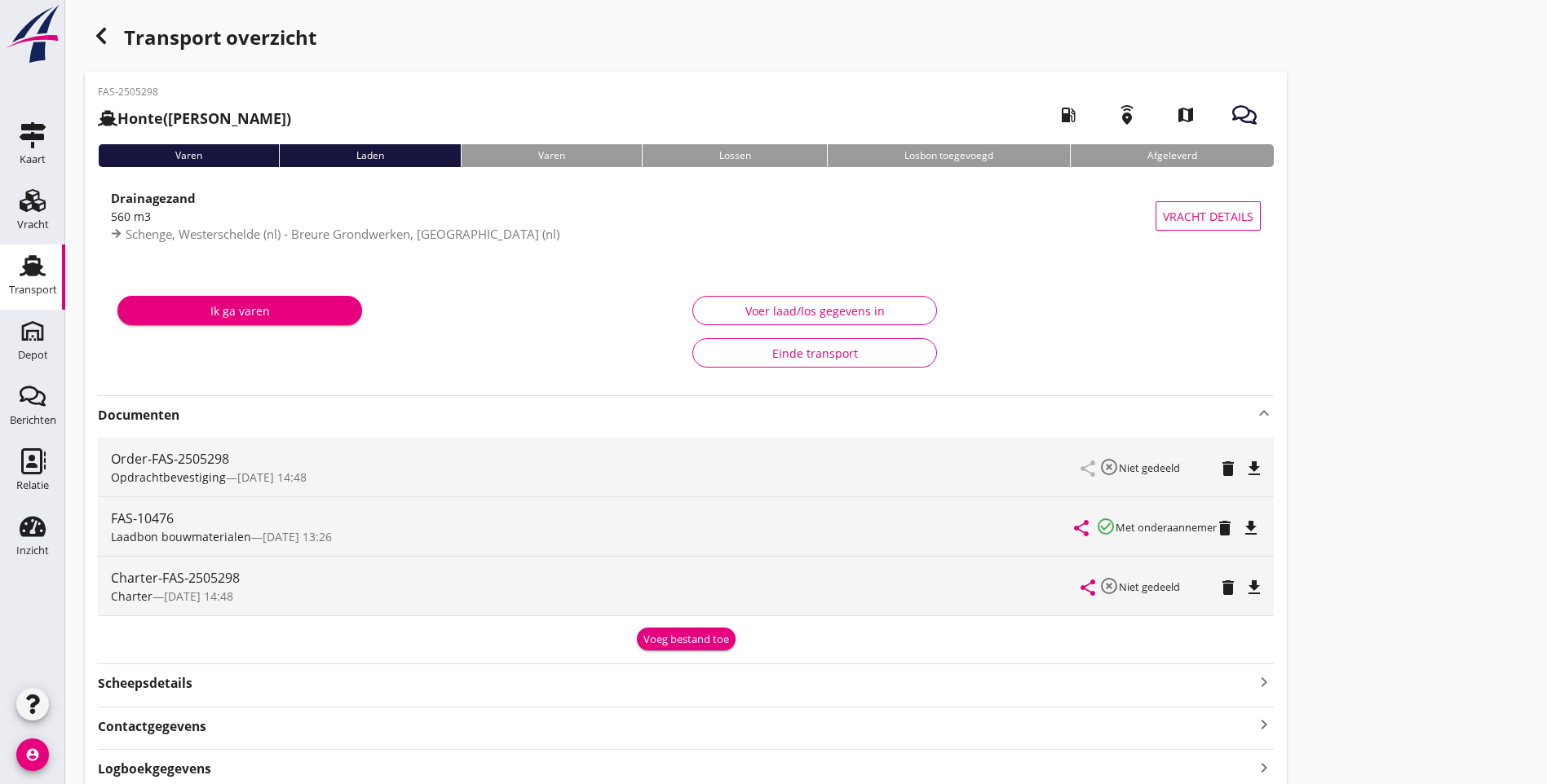
click at [103, 33] on use "button" at bounding box center [101, 36] width 10 height 17
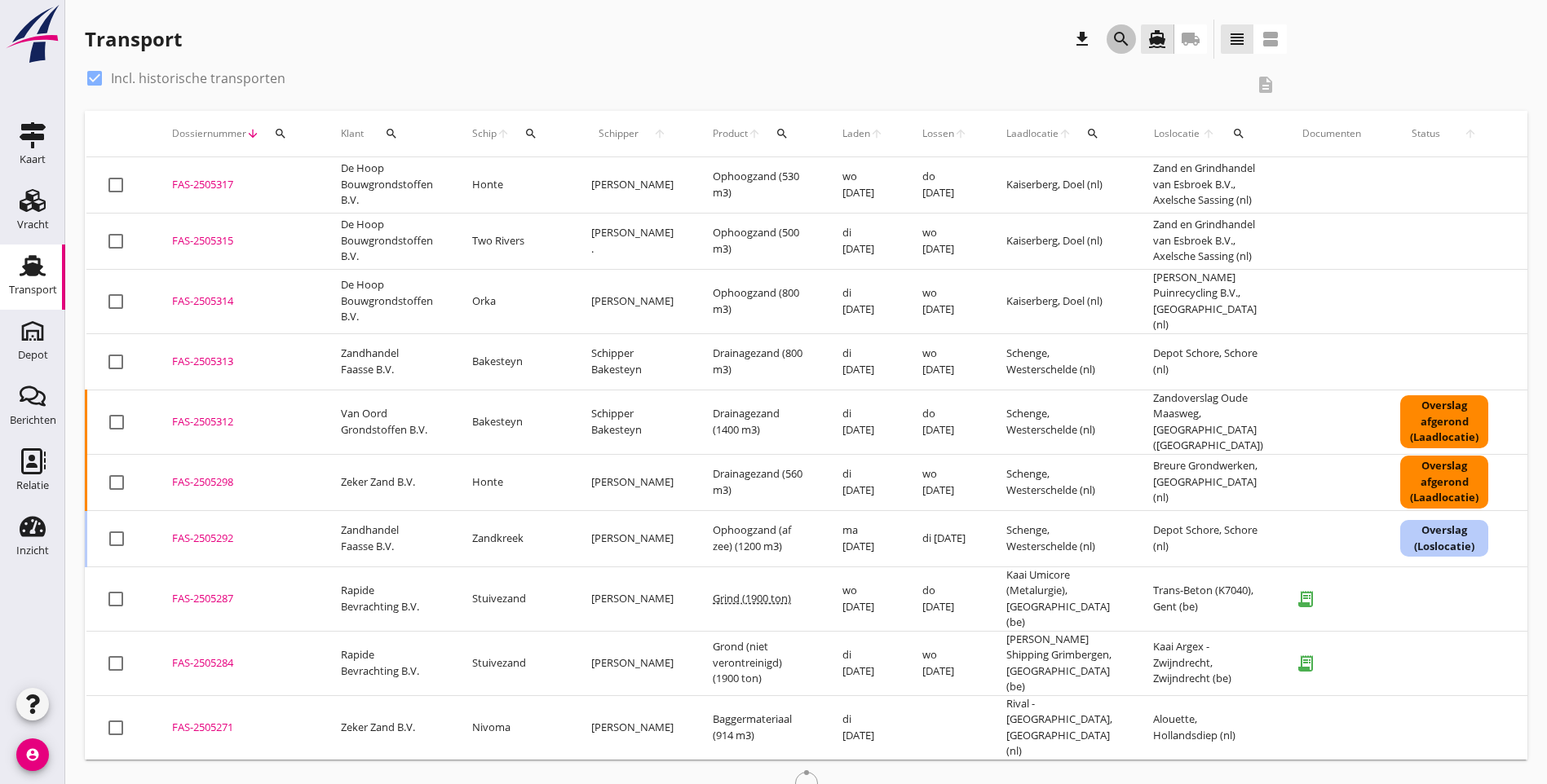
click at [1112, 32] on icon "search" at bounding box center [1122, 39] width 19 height 19
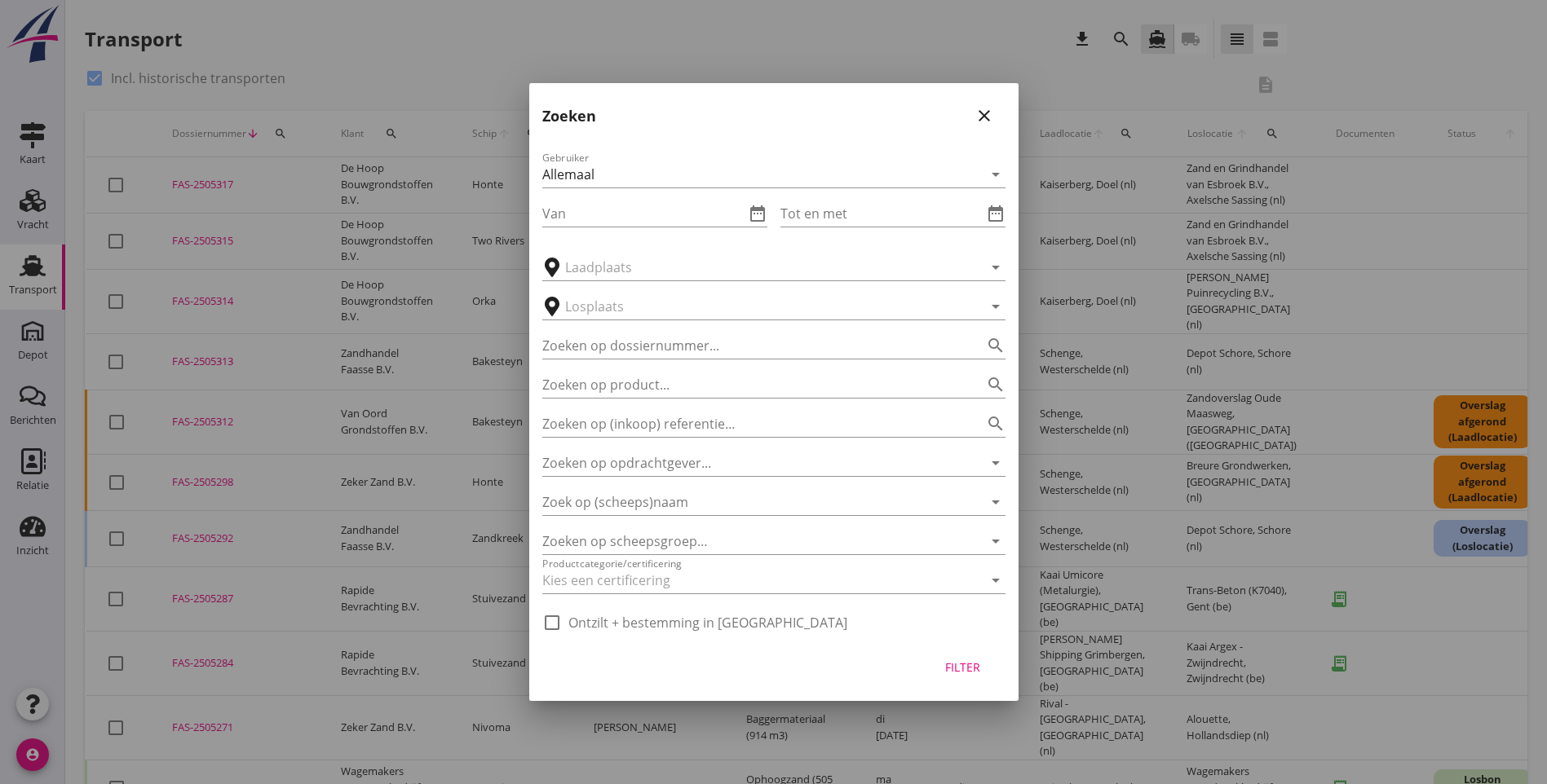
click at [734, 579] on div at bounding box center [750, 580] width 417 height 26
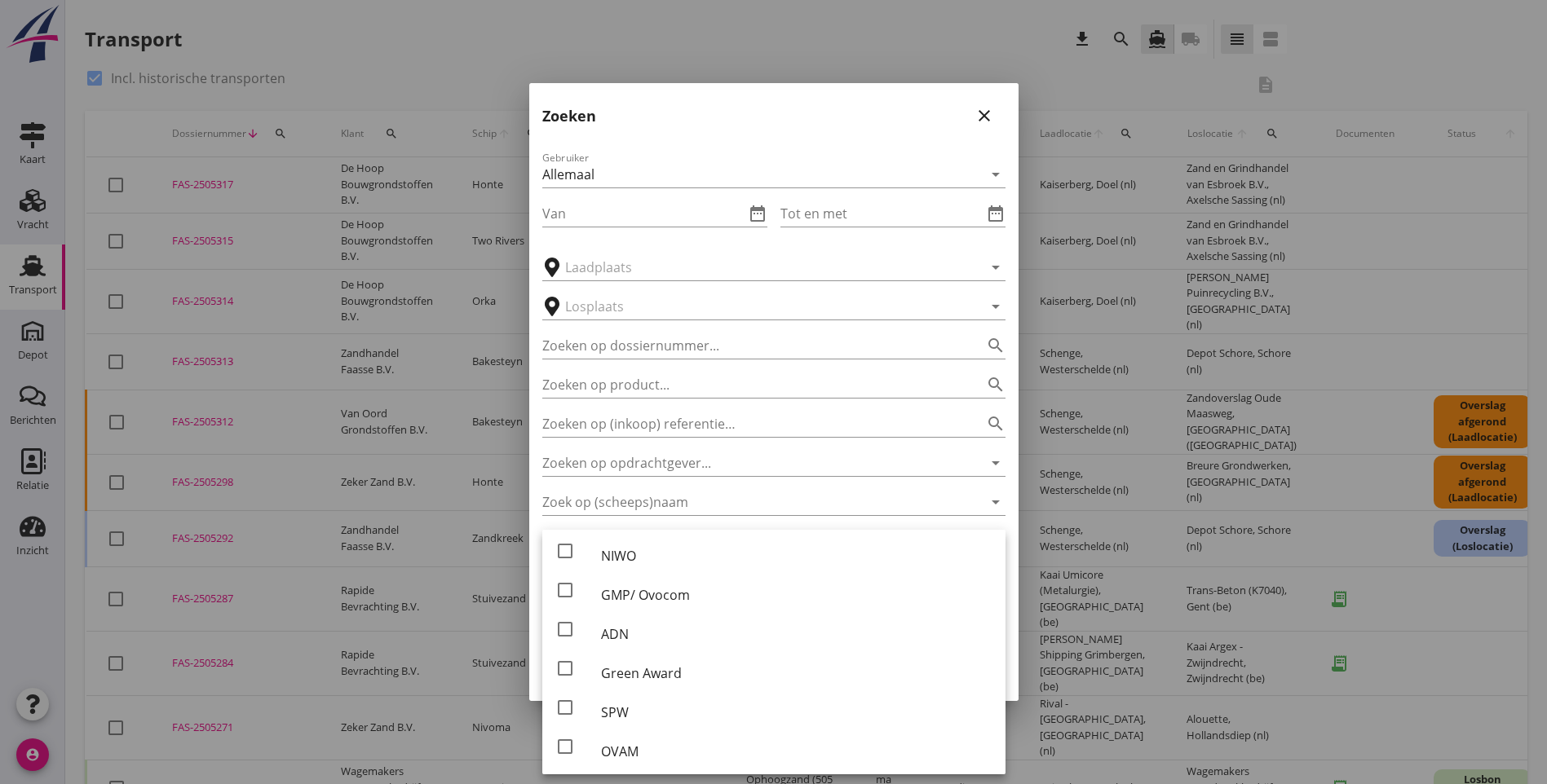
click at [1004, 517] on div "Gebruiker Allemaal arrow_drop_down Van date_range Tot en met date_range arrow_d…" at bounding box center [774, 387] width 489 height 504
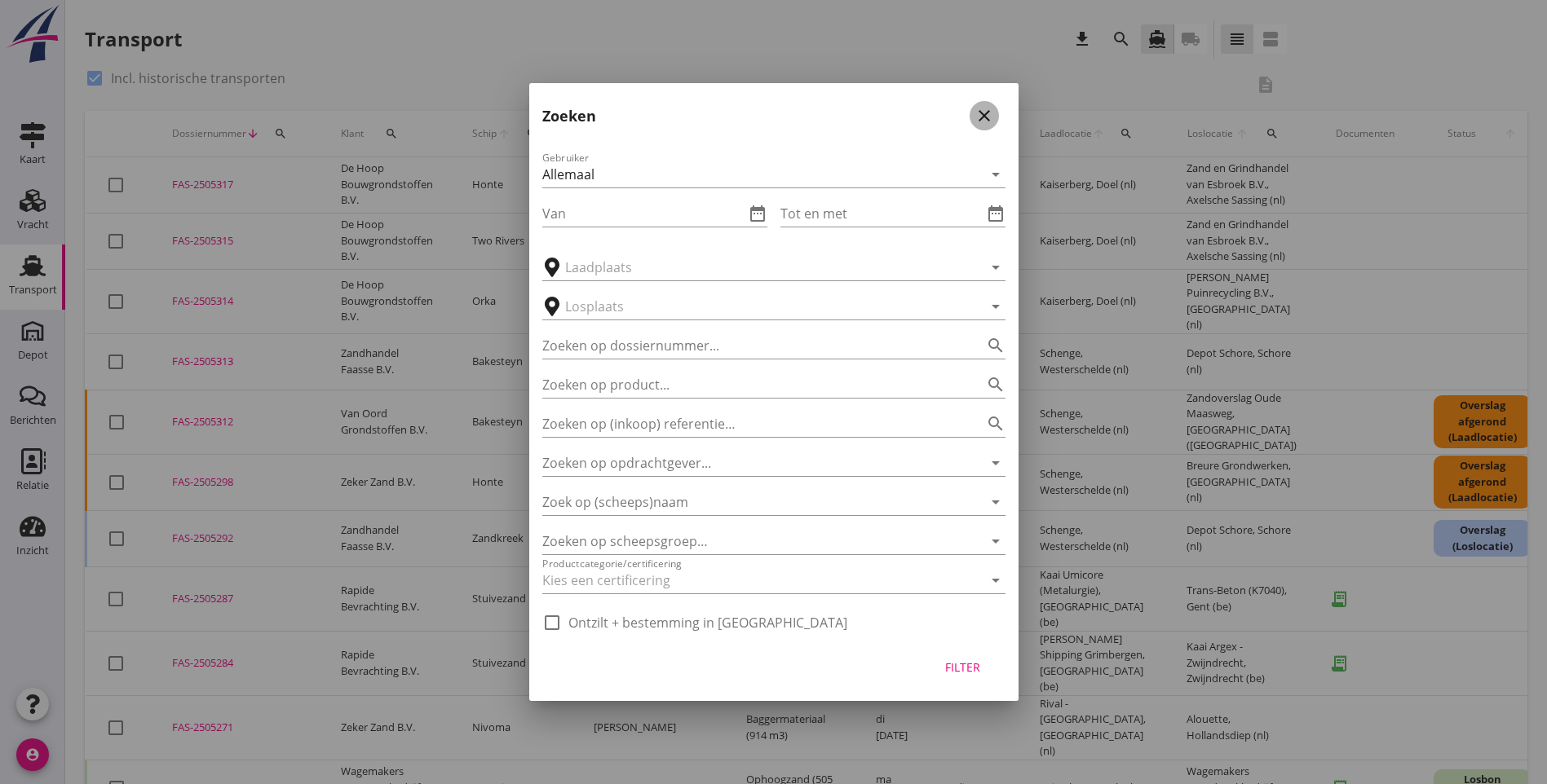
click at [987, 120] on icon "close" at bounding box center [985, 116] width 19 height 19
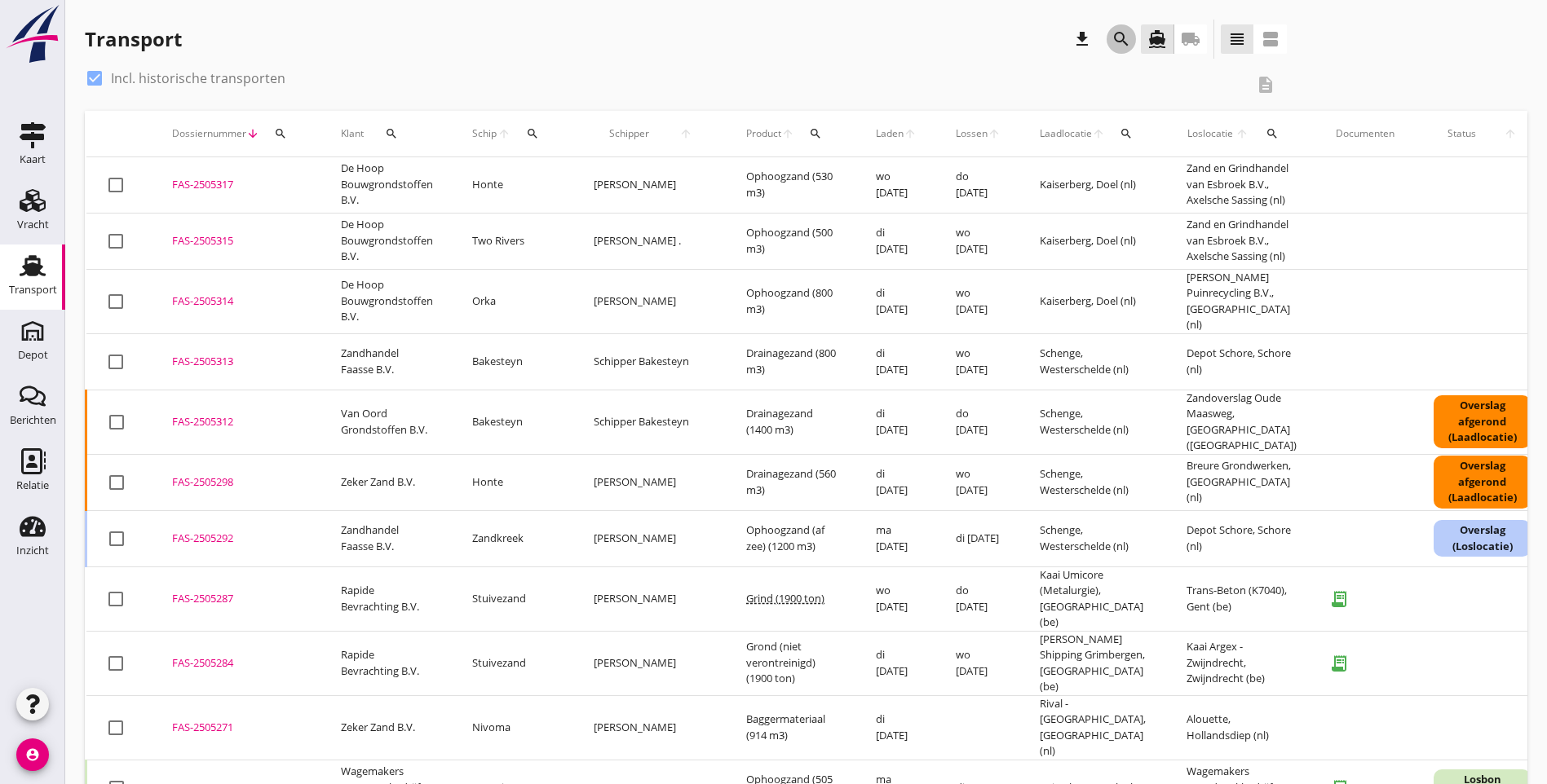
click at [1112, 47] on icon "search" at bounding box center [1122, 39] width 19 height 19
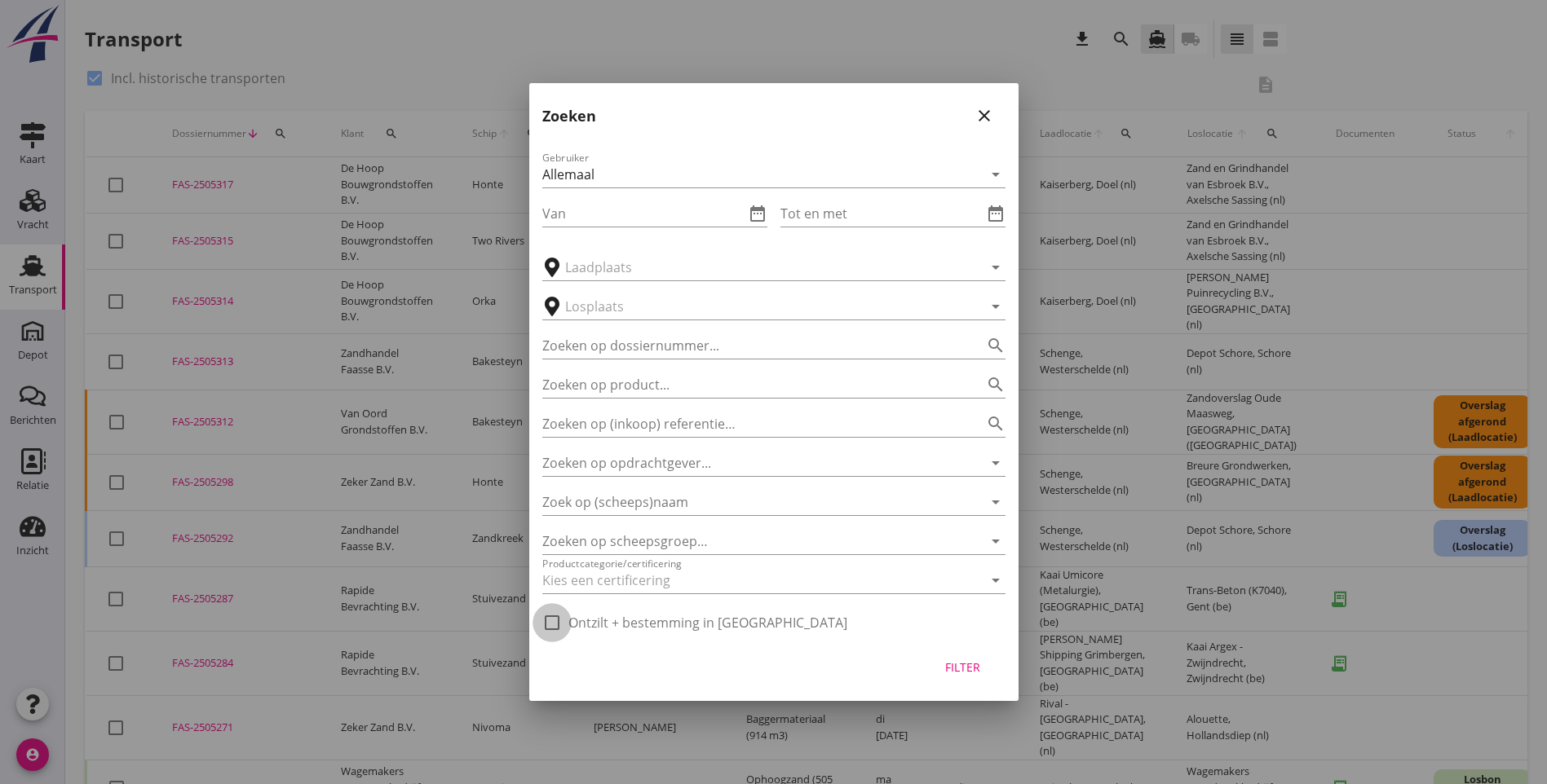
click at [558, 627] on div at bounding box center [552, 623] width 28 height 28
checkbox input "true"
click at [946, 666] on div "Filter" at bounding box center [963, 667] width 46 height 18
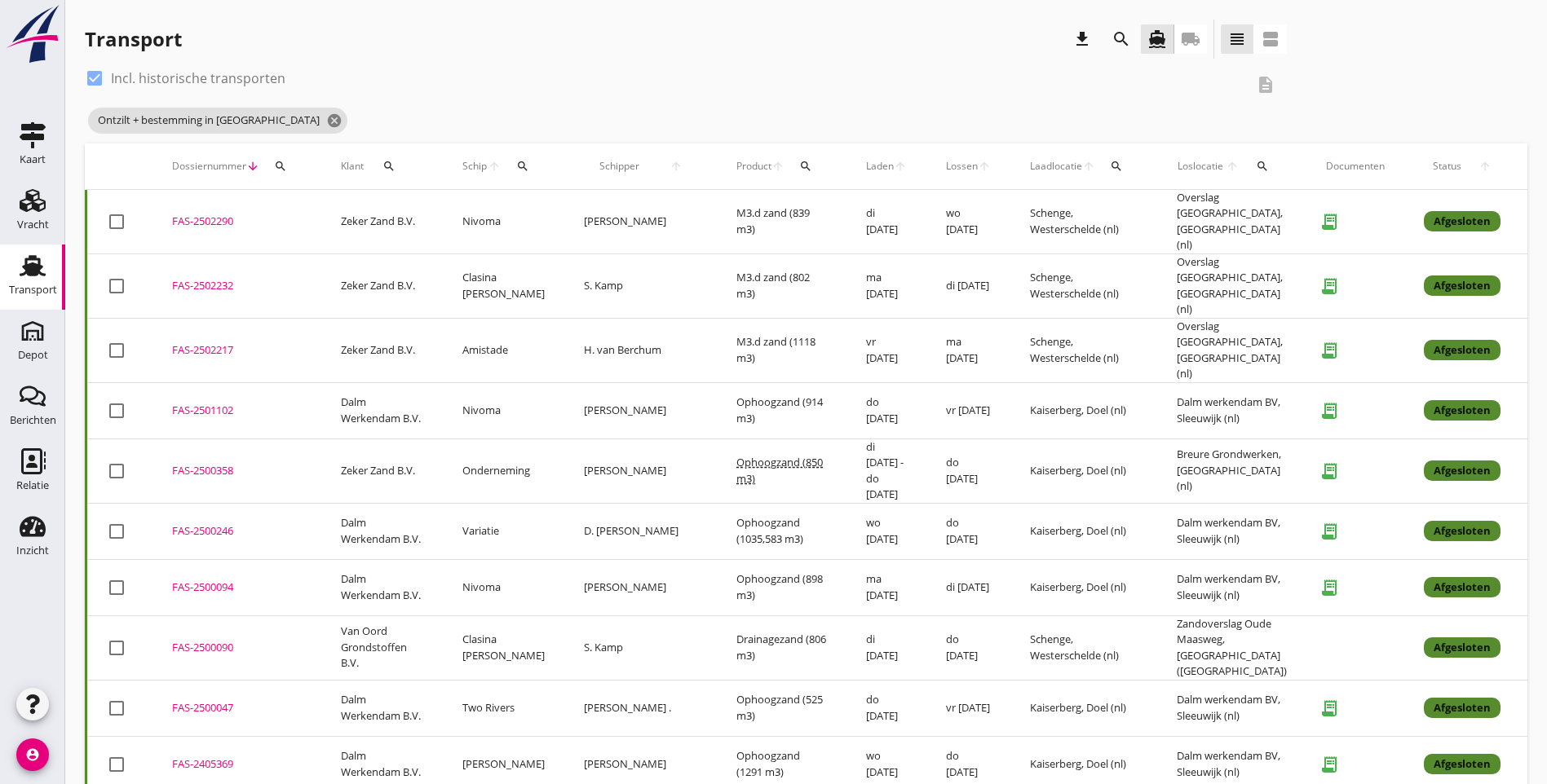
click at [894, 163] on icon "arrow_upward" at bounding box center [900, 165] width 13 height 13
click at [894, 165] on icon "arrow_upward" at bounding box center [900, 165] width 13 height 13
click at [978, 169] on icon "arrow_upward" at bounding box center [984, 165] width 13 height 13
click at [866, 162] on span "Laden" at bounding box center [880, 165] width 28 height 15
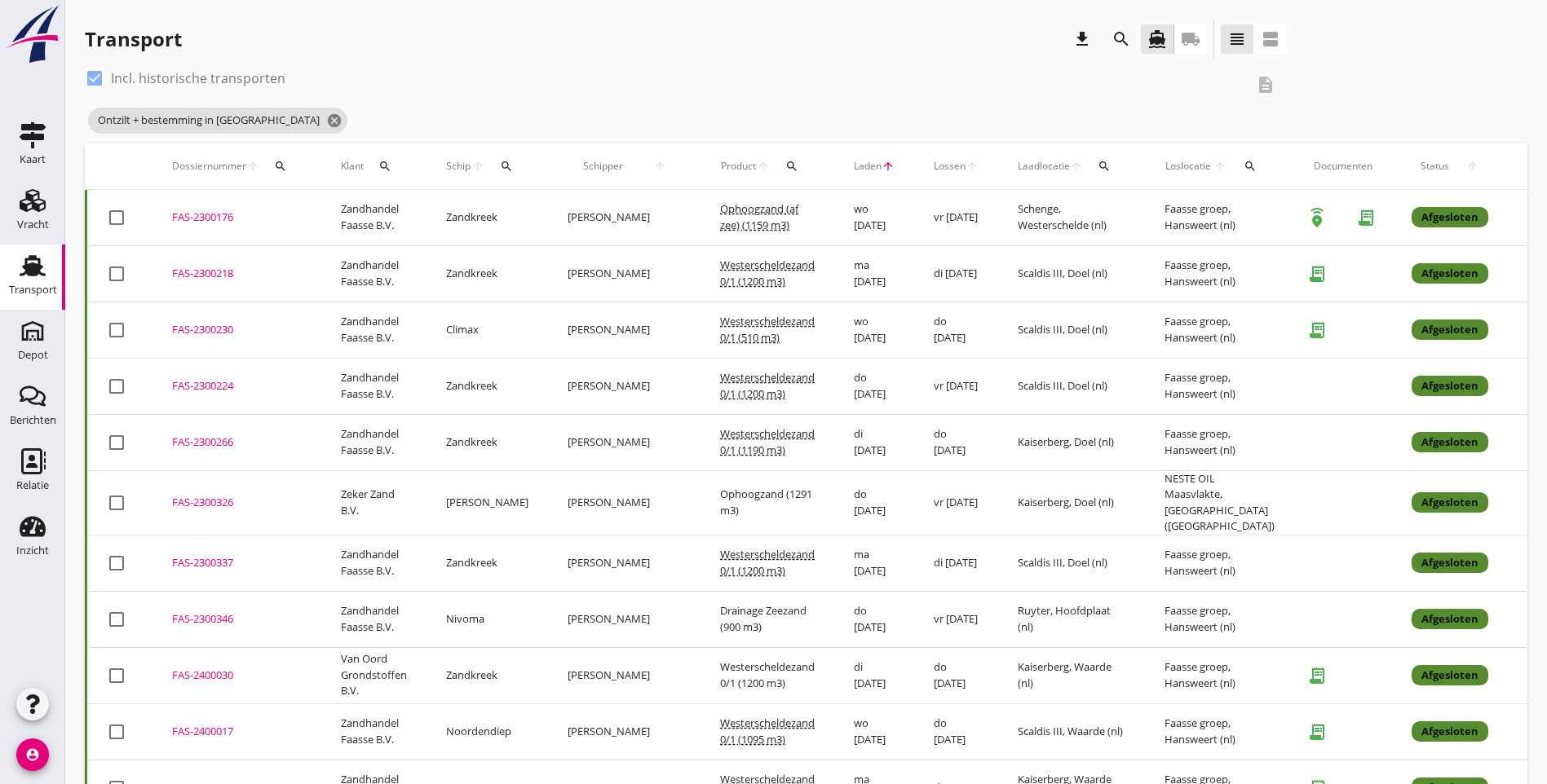
click at [881, 165] on icon "arrow_upward" at bounding box center [887, 165] width 13 height 13
click at [854, 166] on span "Laden" at bounding box center [868, 165] width 28 height 15
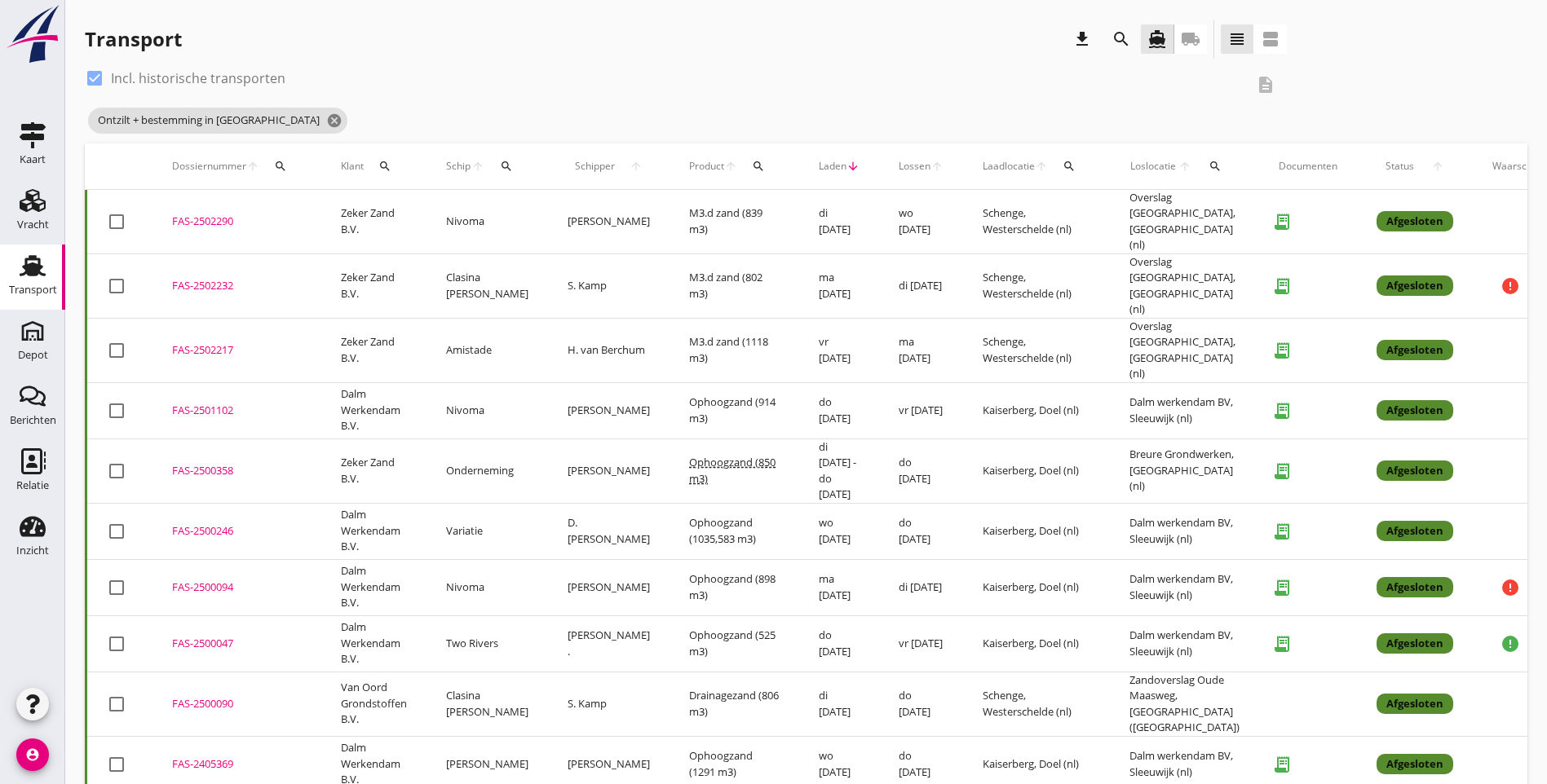
click at [846, 168] on icon "arrow_downward" at bounding box center [852, 165] width 13 height 13
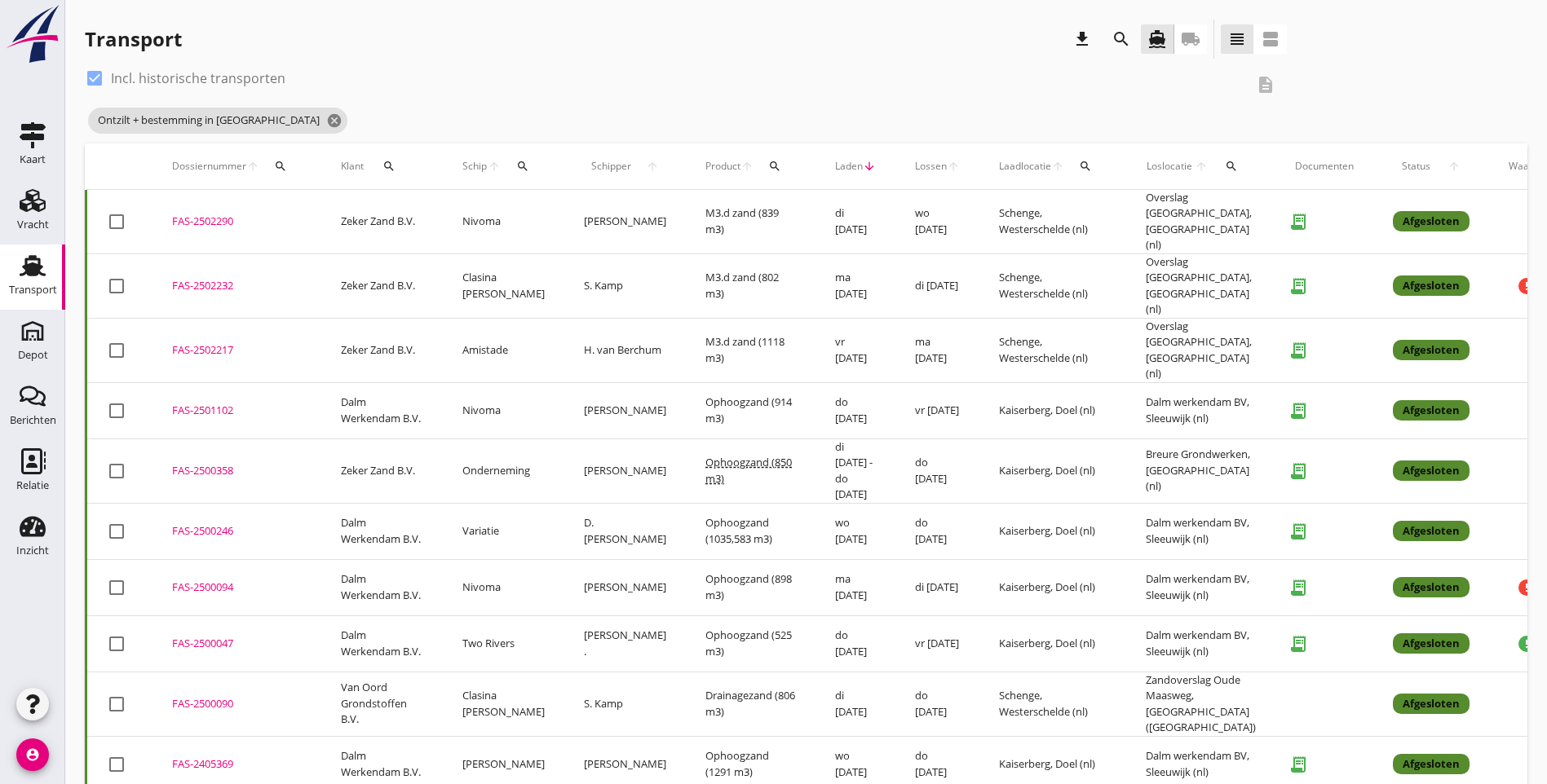
click at [835, 165] on span "Laden" at bounding box center [848, 165] width 28 height 15
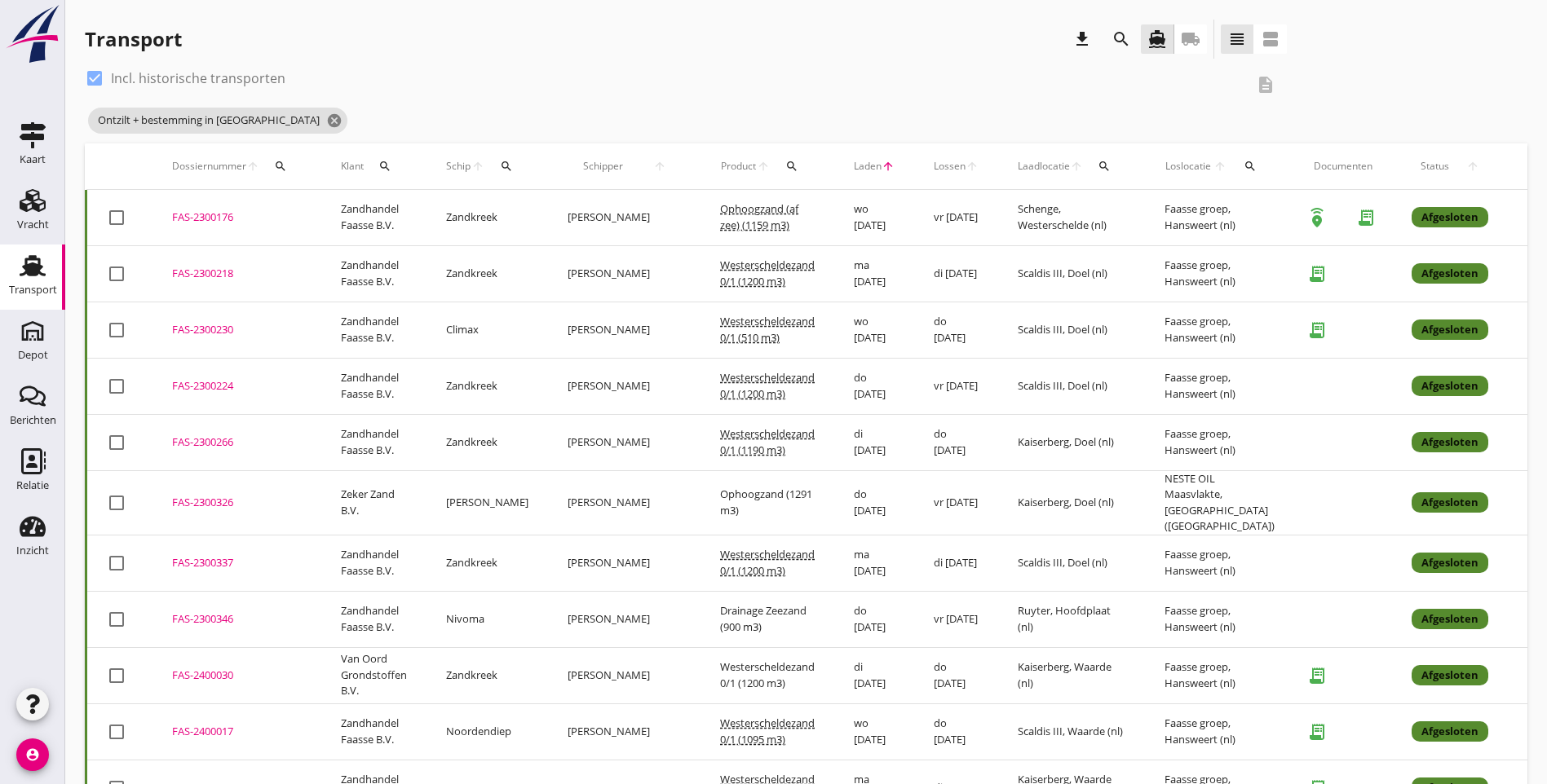
click at [966, 163] on icon "arrow_upward" at bounding box center [972, 165] width 13 height 13
click at [934, 169] on span "Lossen" at bounding box center [950, 165] width 32 height 15
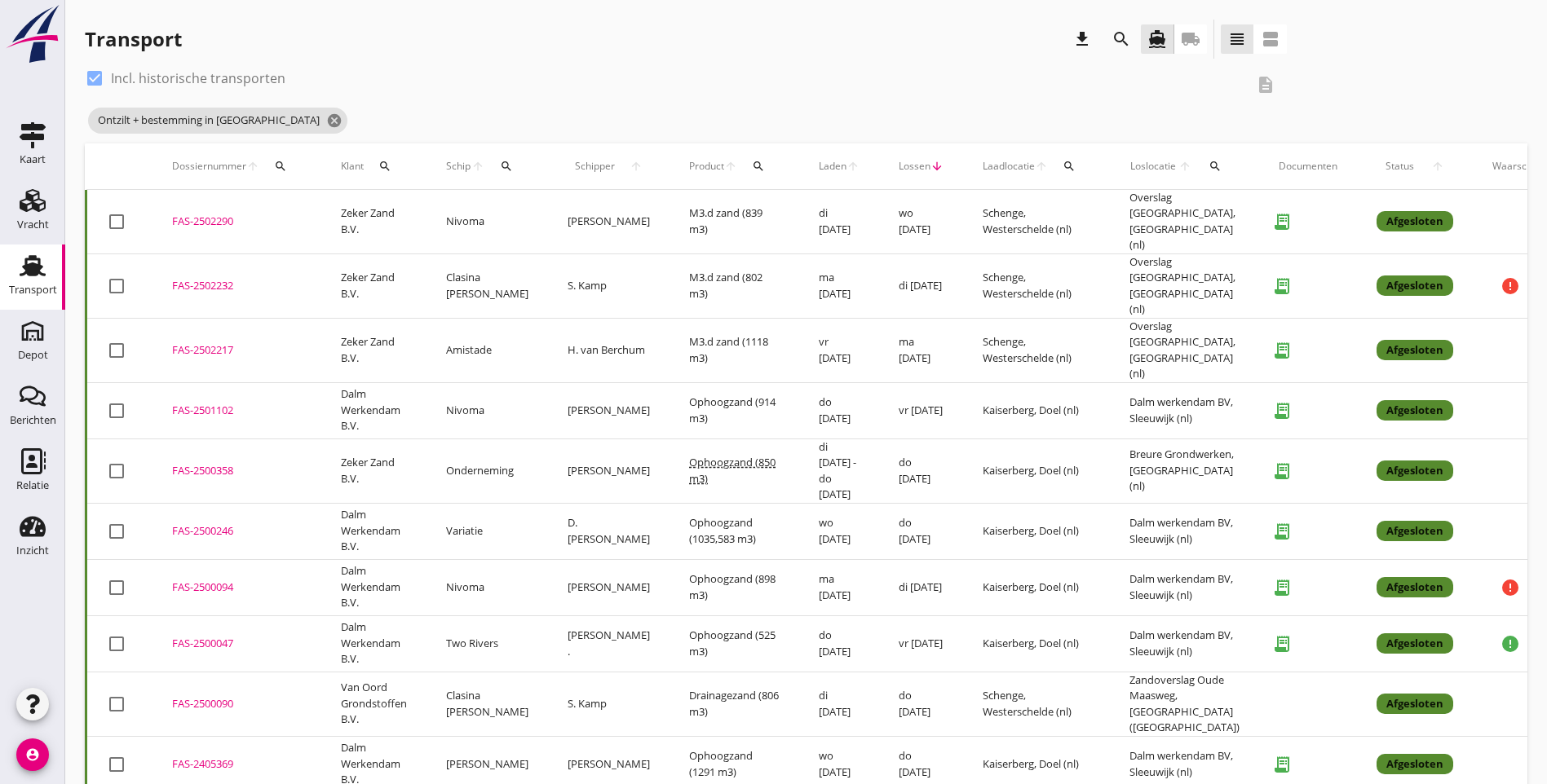
click at [891, 174] on th "Lossen arrow_downward" at bounding box center [921, 166] width 84 height 46
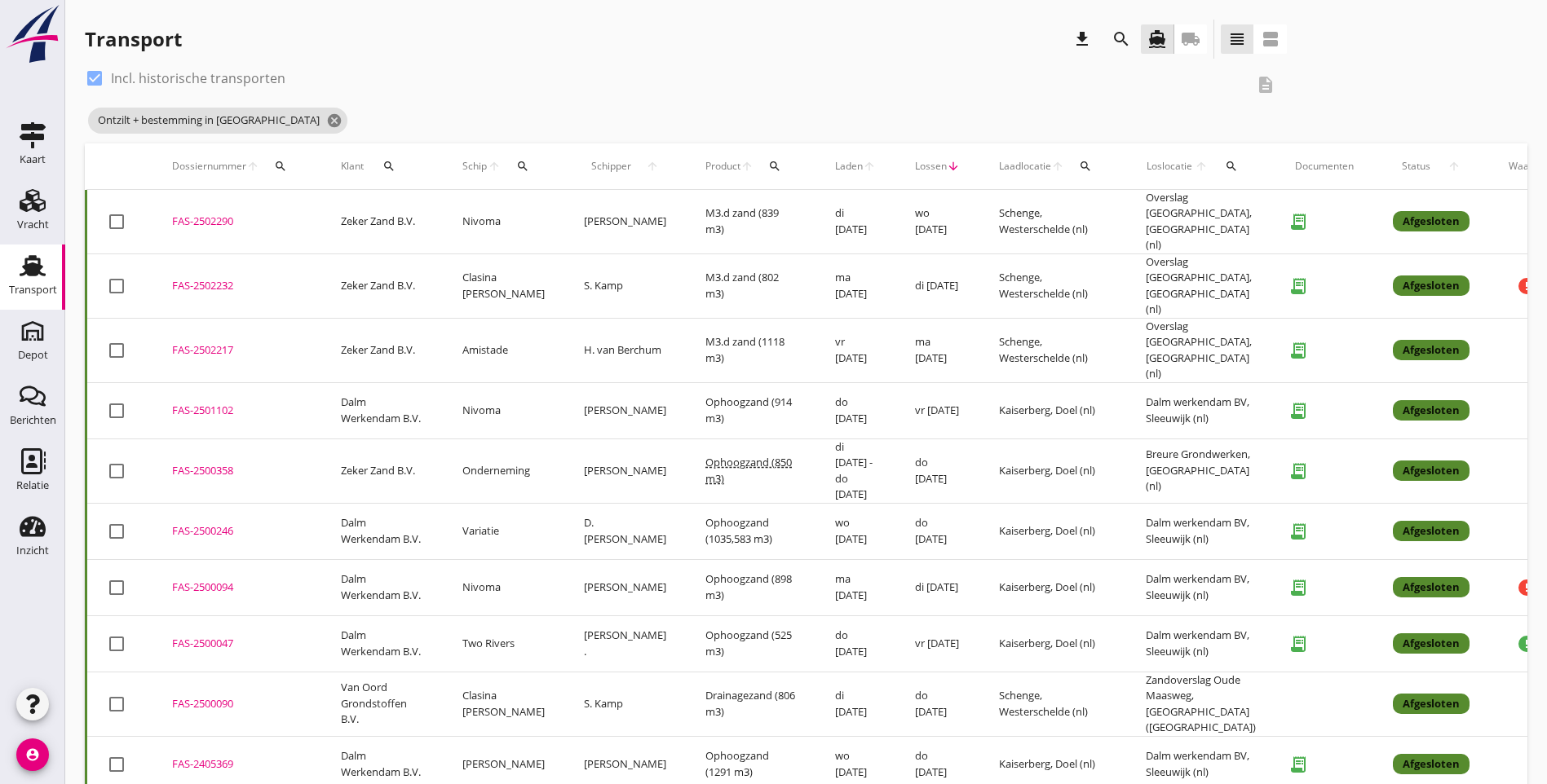
click at [916, 163] on span "Lossen" at bounding box center [931, 165] width 32 height 15
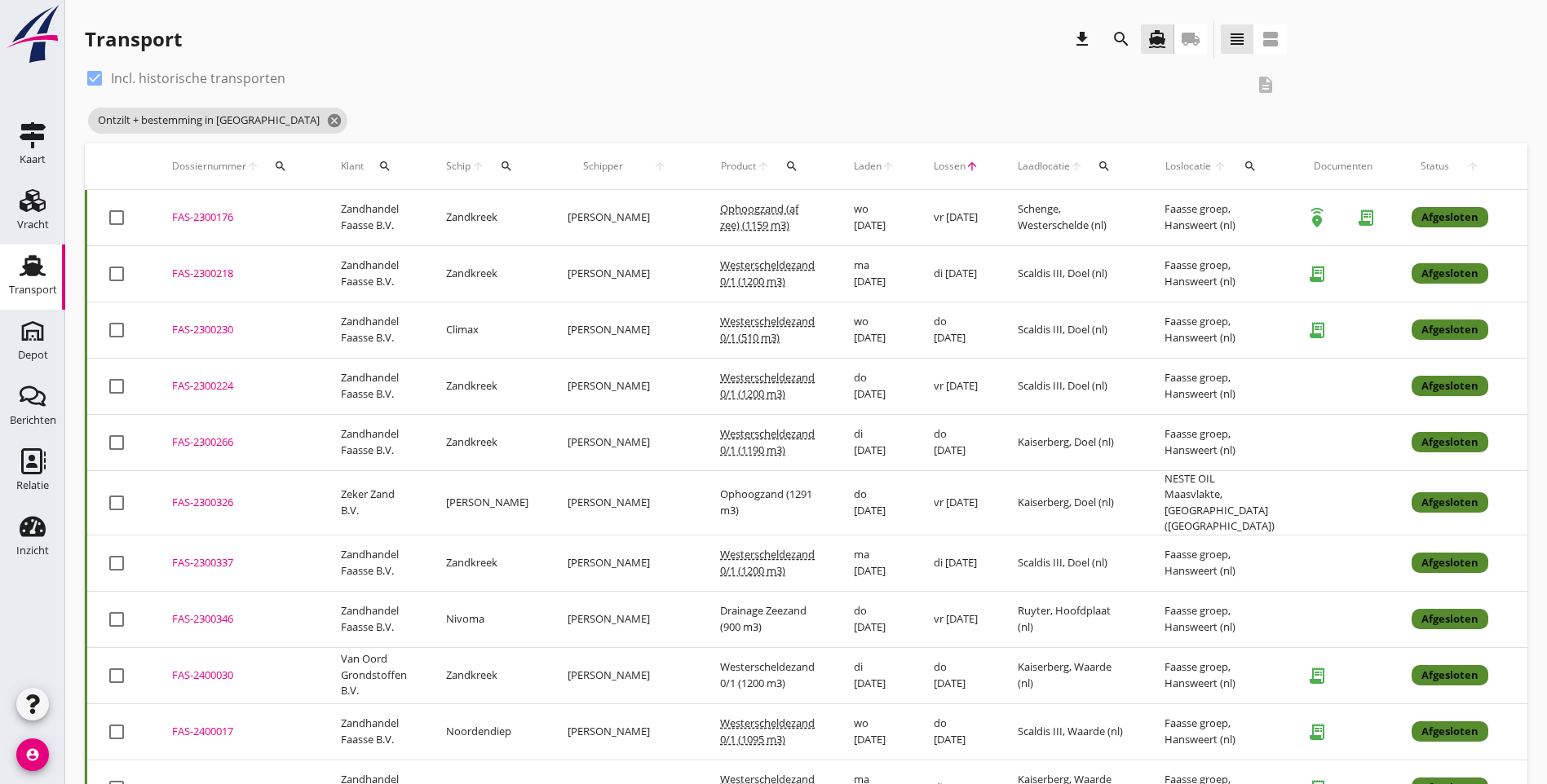
click at [234, 168] on span "Dossiernummer" at bounding box center [209, 165] width 74 height 15
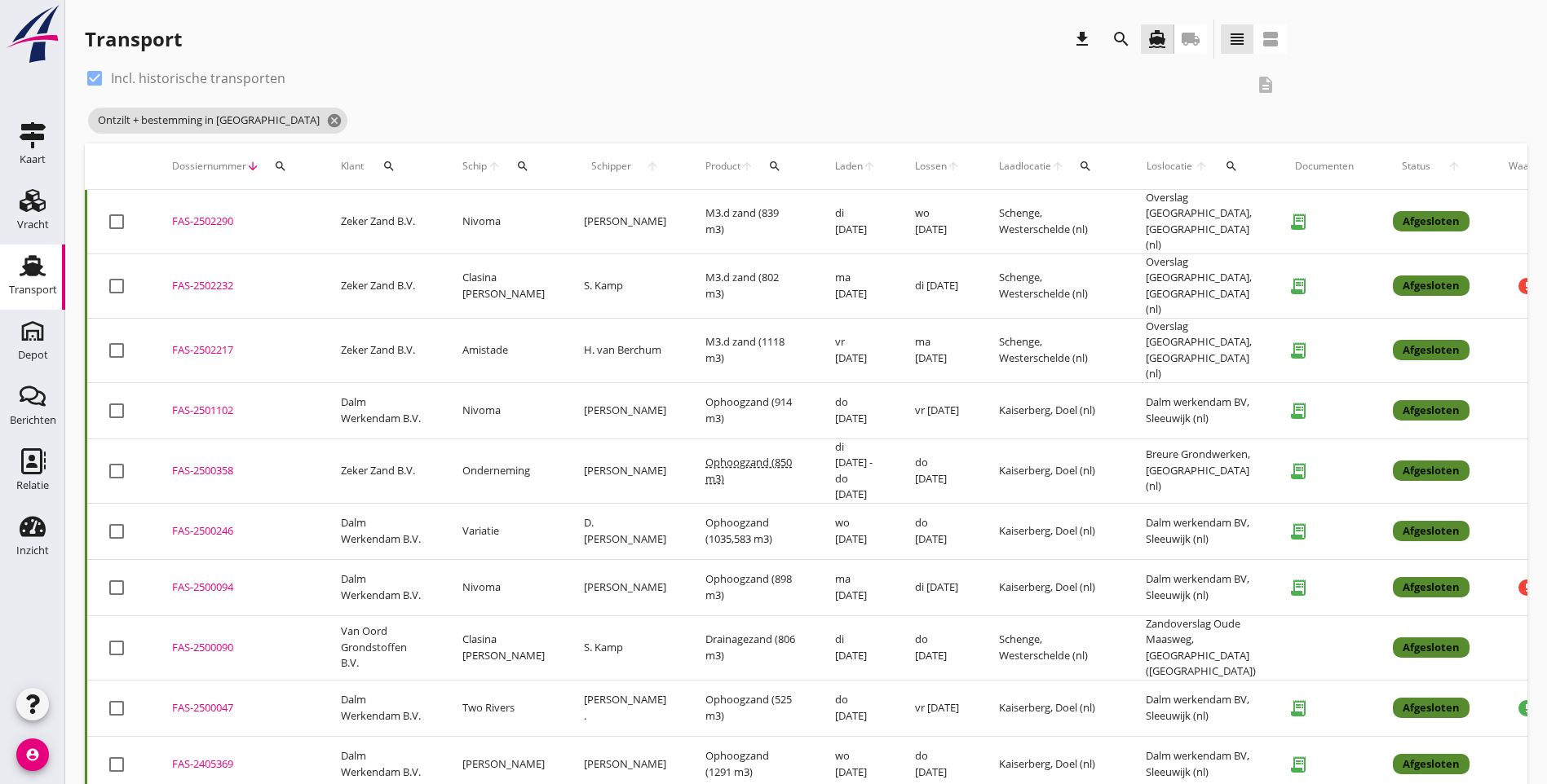
click at [238, 167] on span "Dossiernummer" at bounding box center [209, 165] width 74 height 15
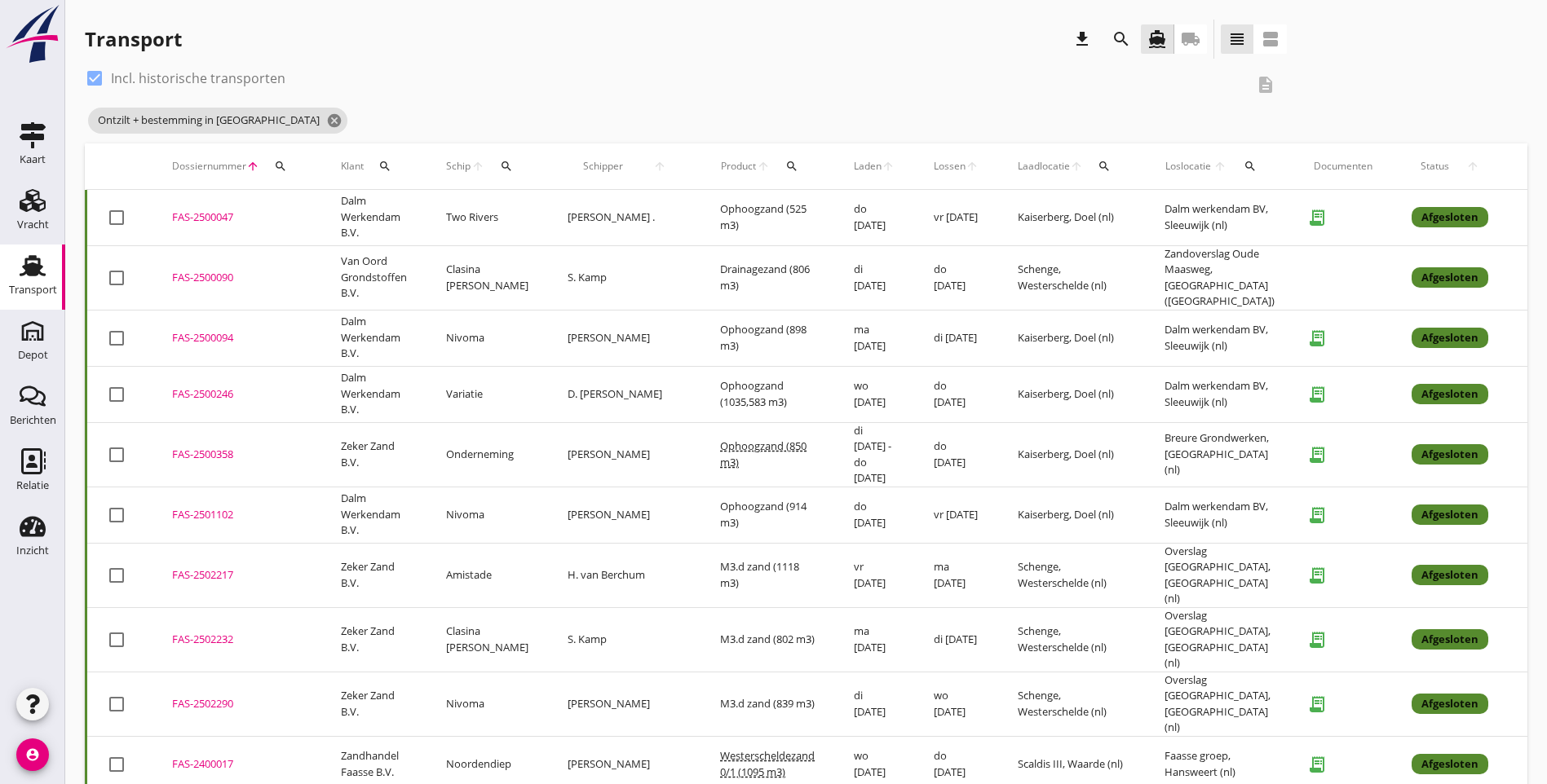
click at [1112, 46] on icon "search" at bounding box center [1122, 39] width 19 height 19
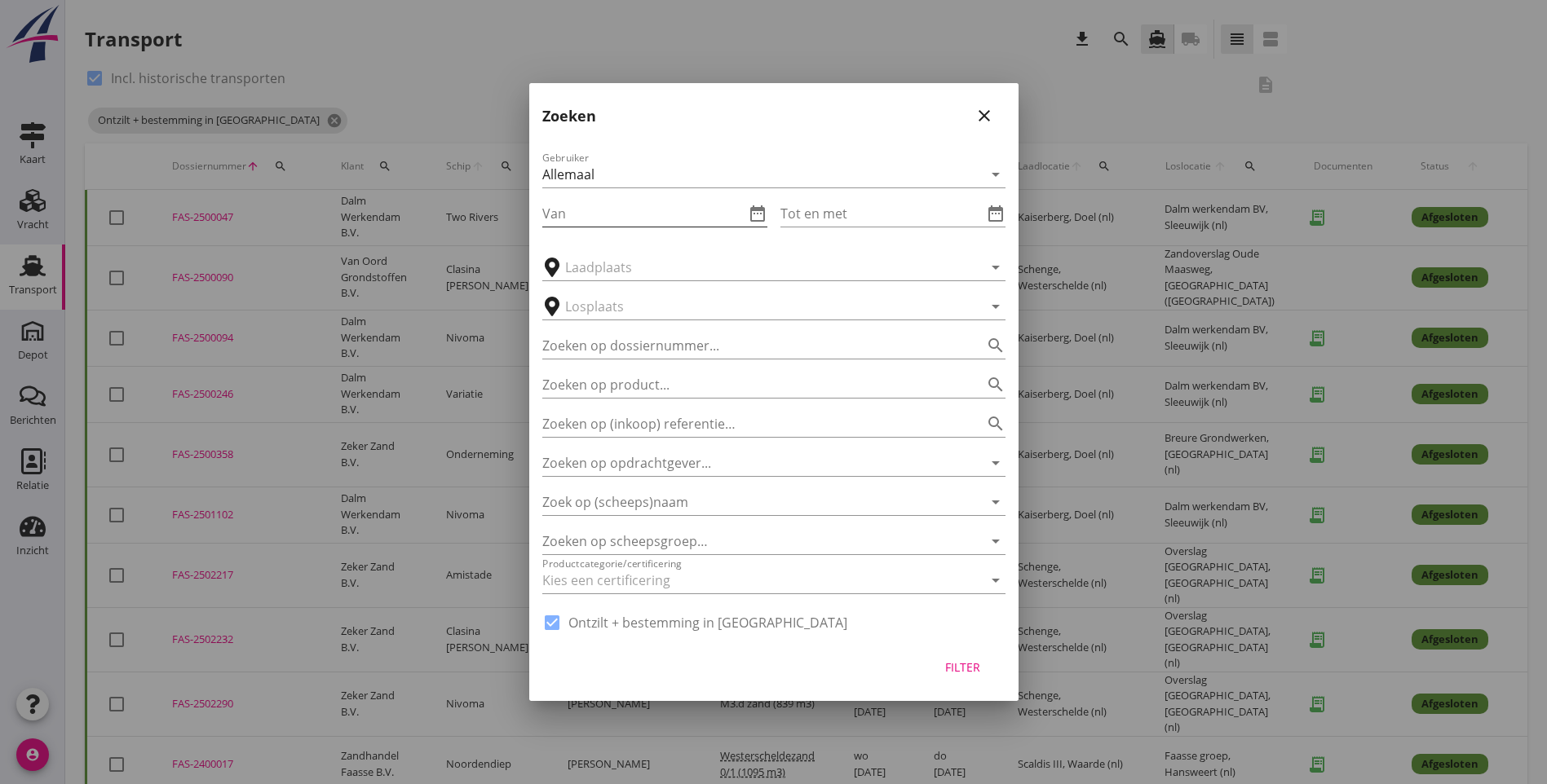
click at [693, 219] on input "Van" at bounding box center [643, 213] width 202 height 26
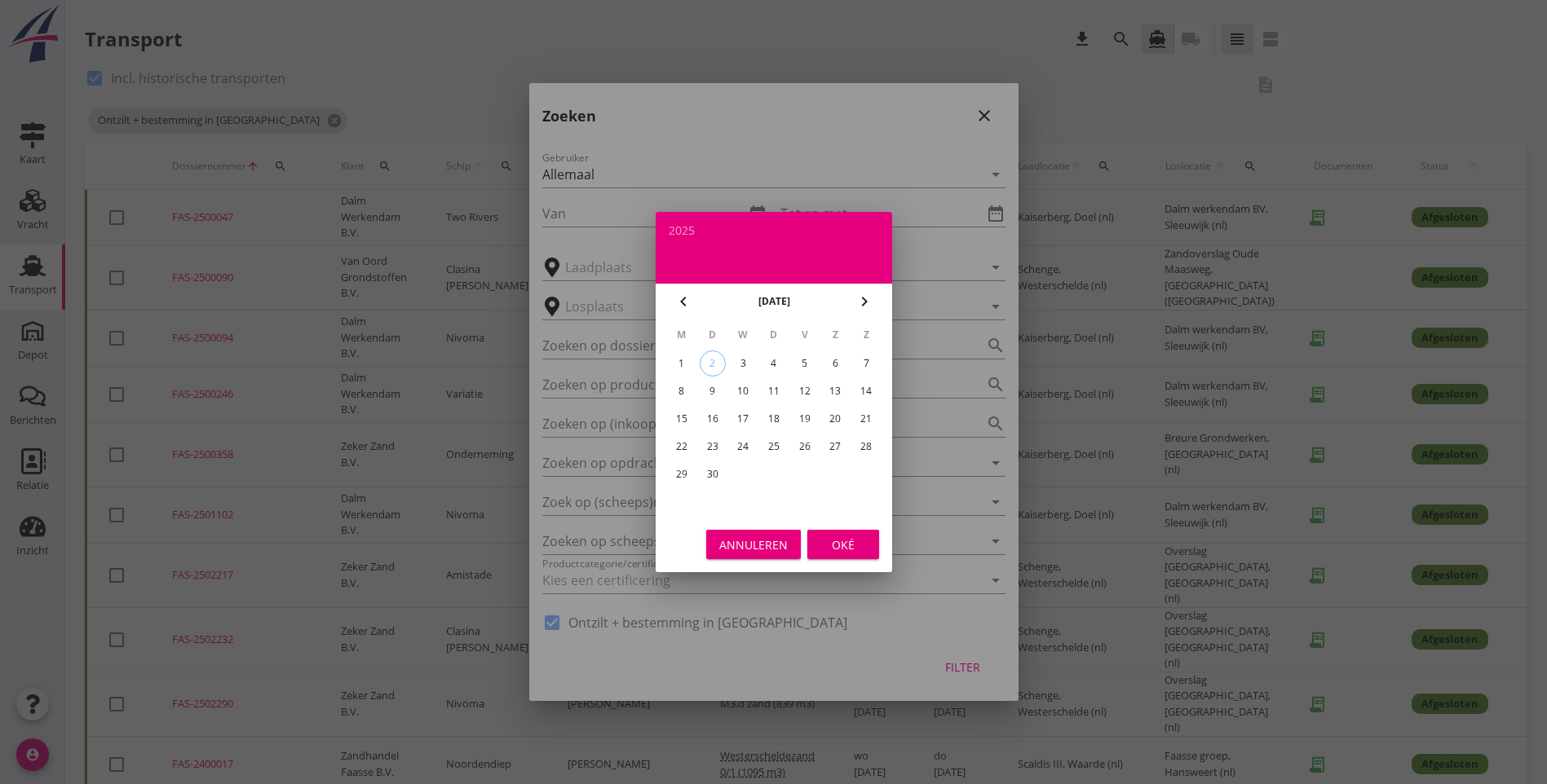
click at [845, 152] on div at bounding box center [774, 392] width 1547 height 784
click at [794, 552] on button "Annuleren" at bounding box center [753, 545] width 94 height 29
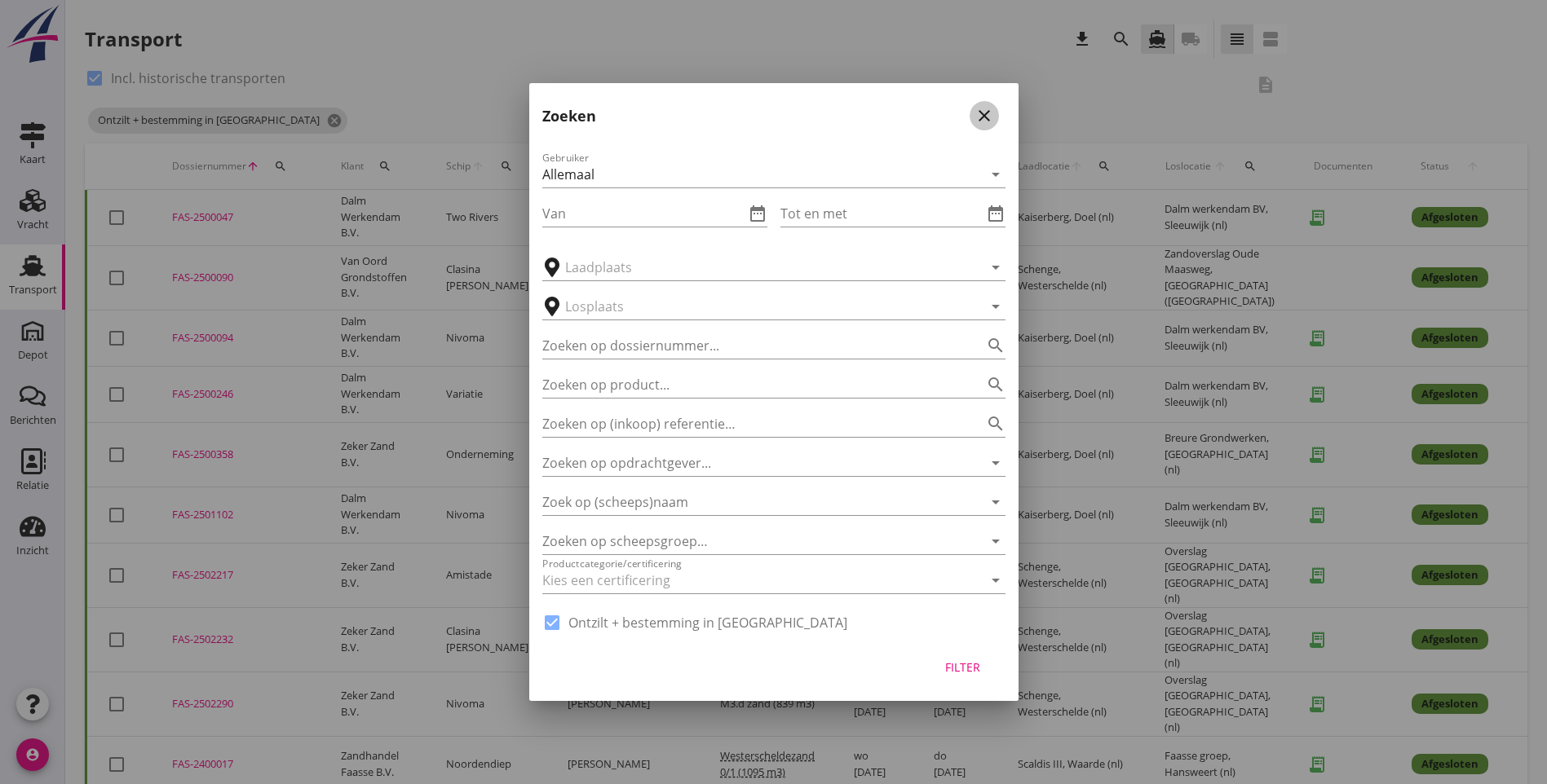
click at [985, 115] on icon "close" at bounding box center [985, 116] width 19 height 19
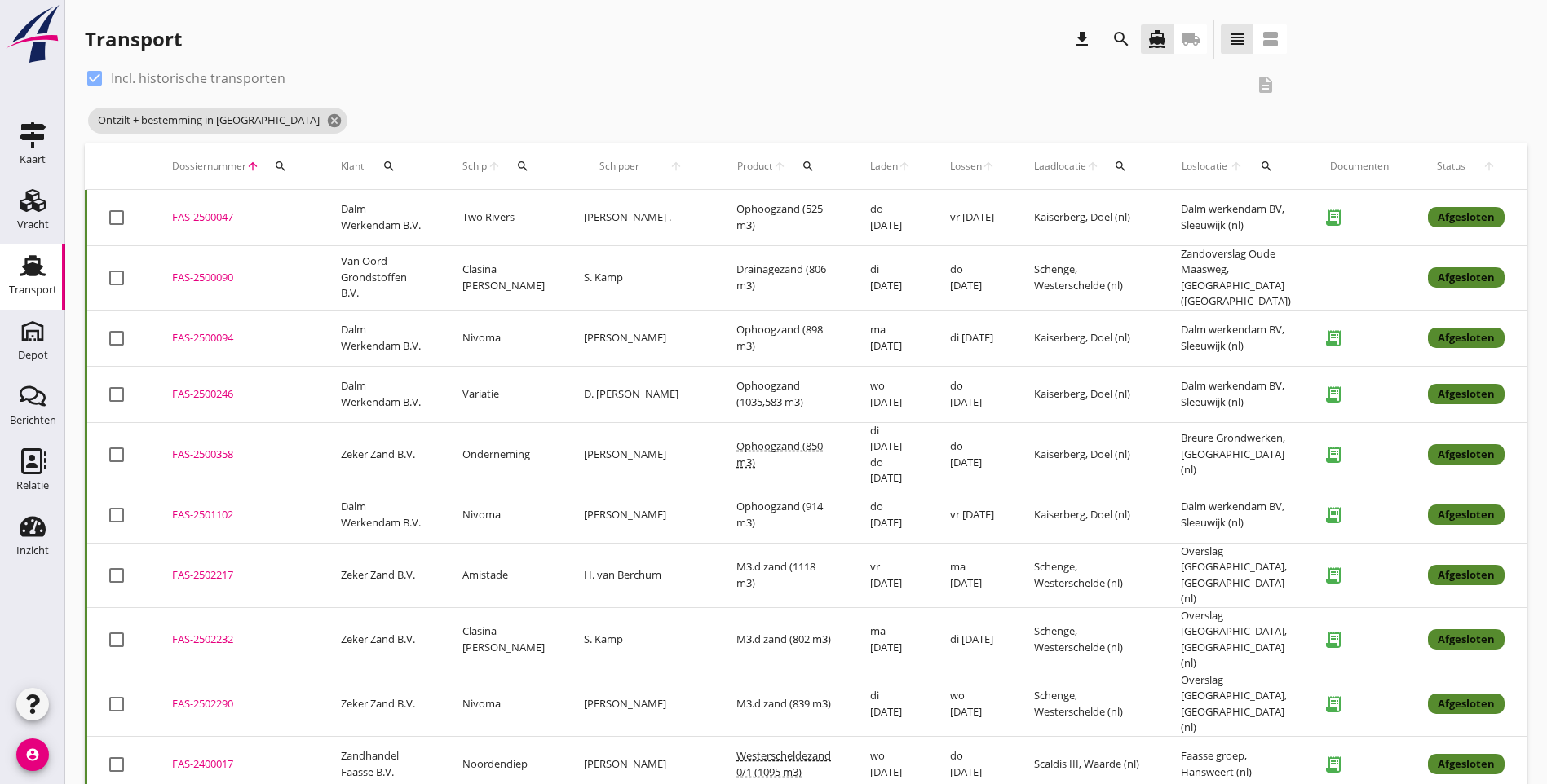
click at [1181, 147] on div "Loslocatie arrow_upward search" at bounding box center [1236, 166] width 110 height 39
click at [1155, 106] on div "check_box Incl. historische transporten description Ontzilt + bestemming in [GE…" at bounding box center [806, 104] width 1443 height 78
drag, startPoint x: 244, startPoint y: 124, endPoint x: 1448, endPoint y: 689, distance: 1330.0
click at [326, 123] on icon "cancel" at bounding box center [334, 121] width 17 height 17
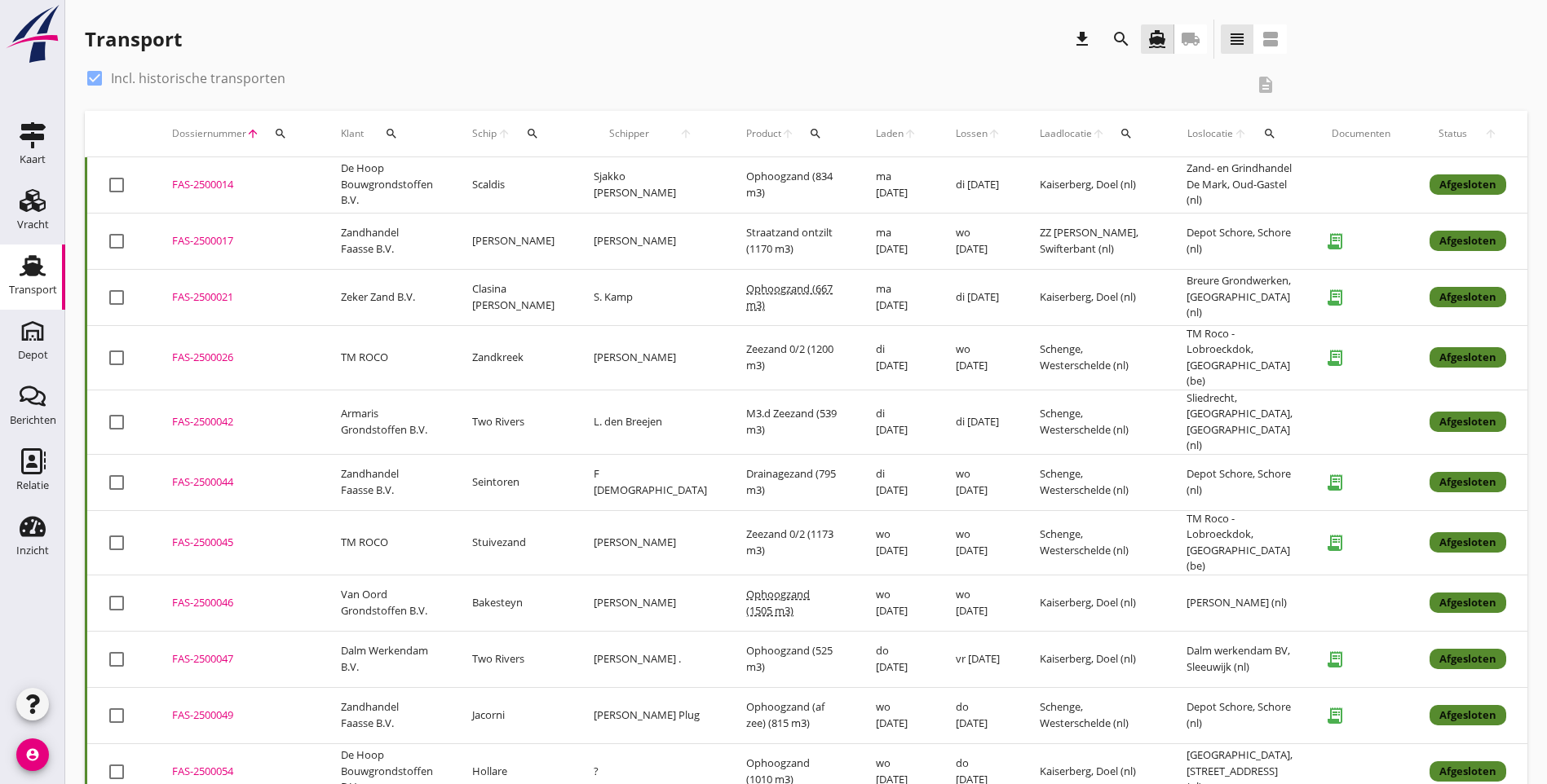
click at [34, 49] on img at bounding box center [32, 34] width 58 height 60
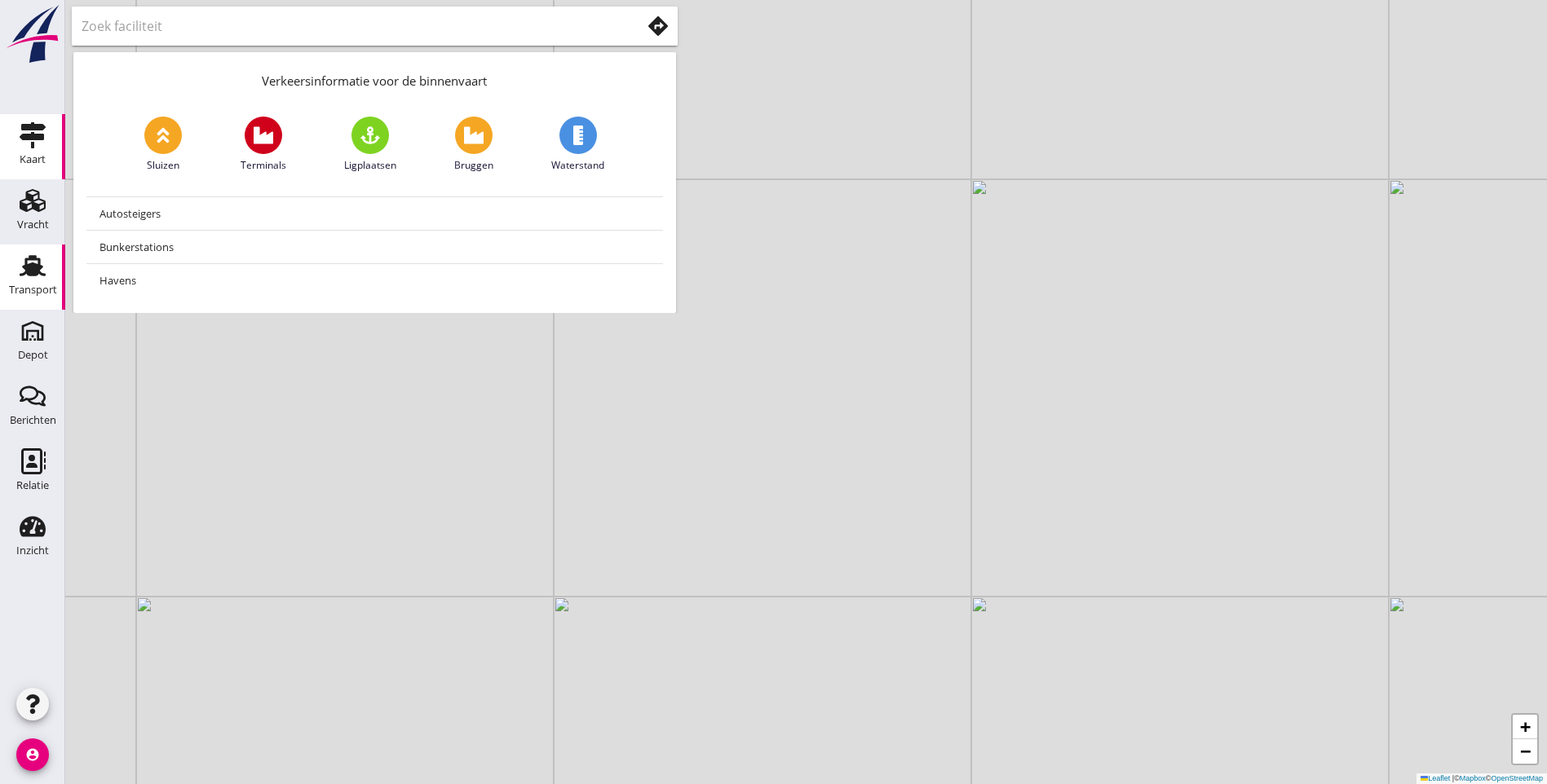
click at [26, 273] on use at bounding box center [32, 266] width 26 height 21
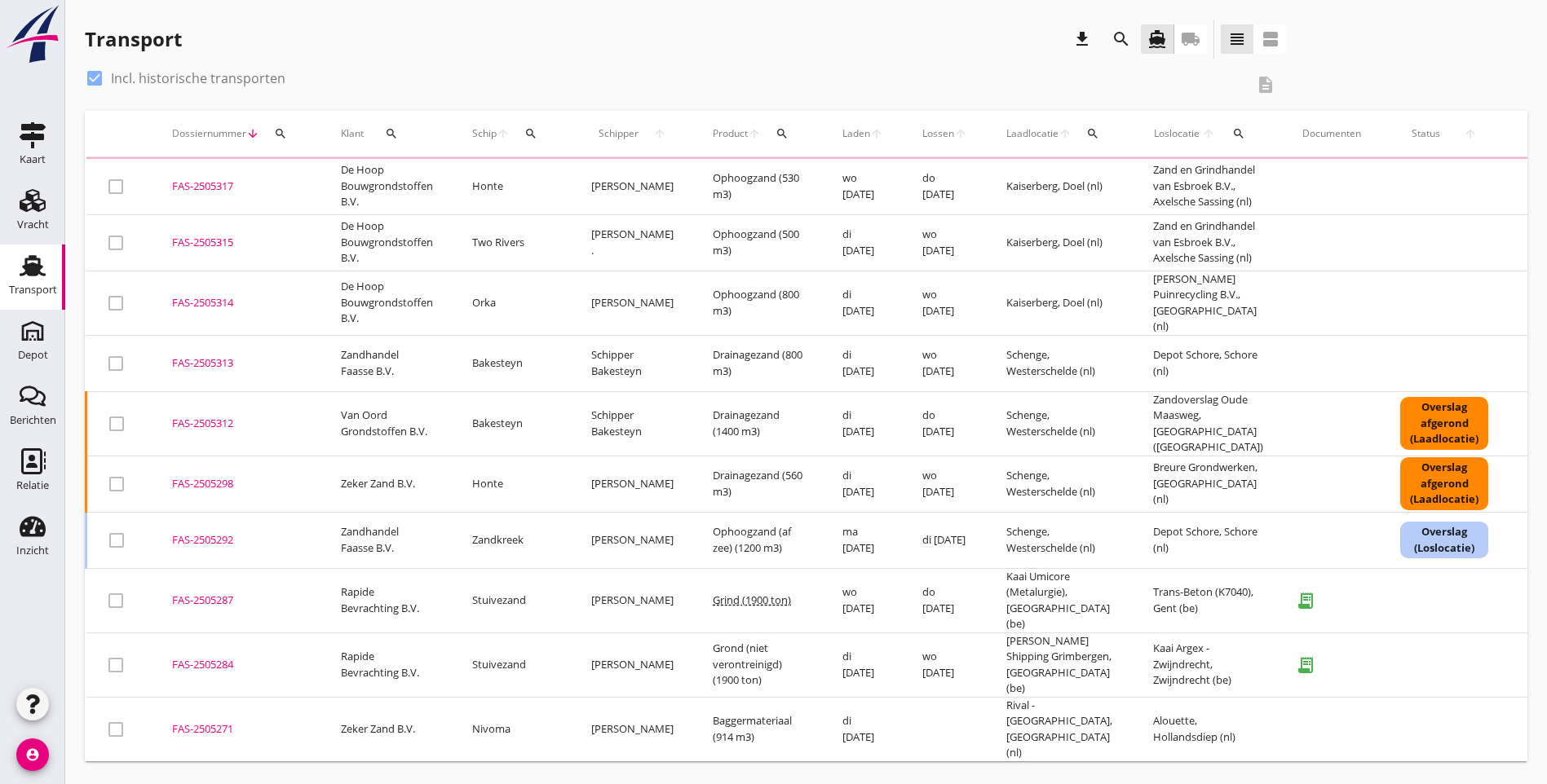
click at [96, 79] on div at bounding box center [94, 78] width 28 height 28
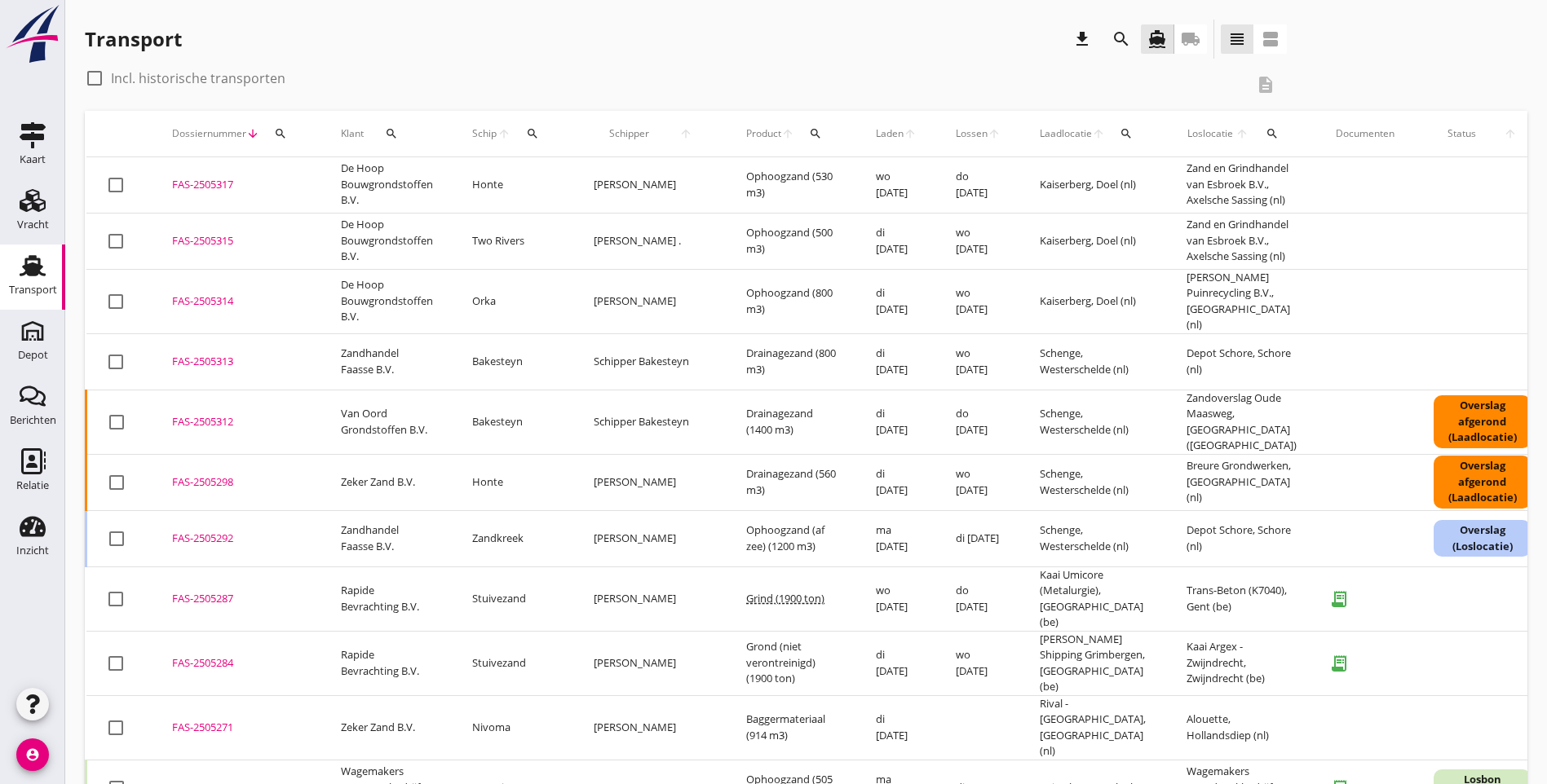
click at [95, 82] on div at bounding box center [94, 78] width 28 height 28
checkbox input "true"
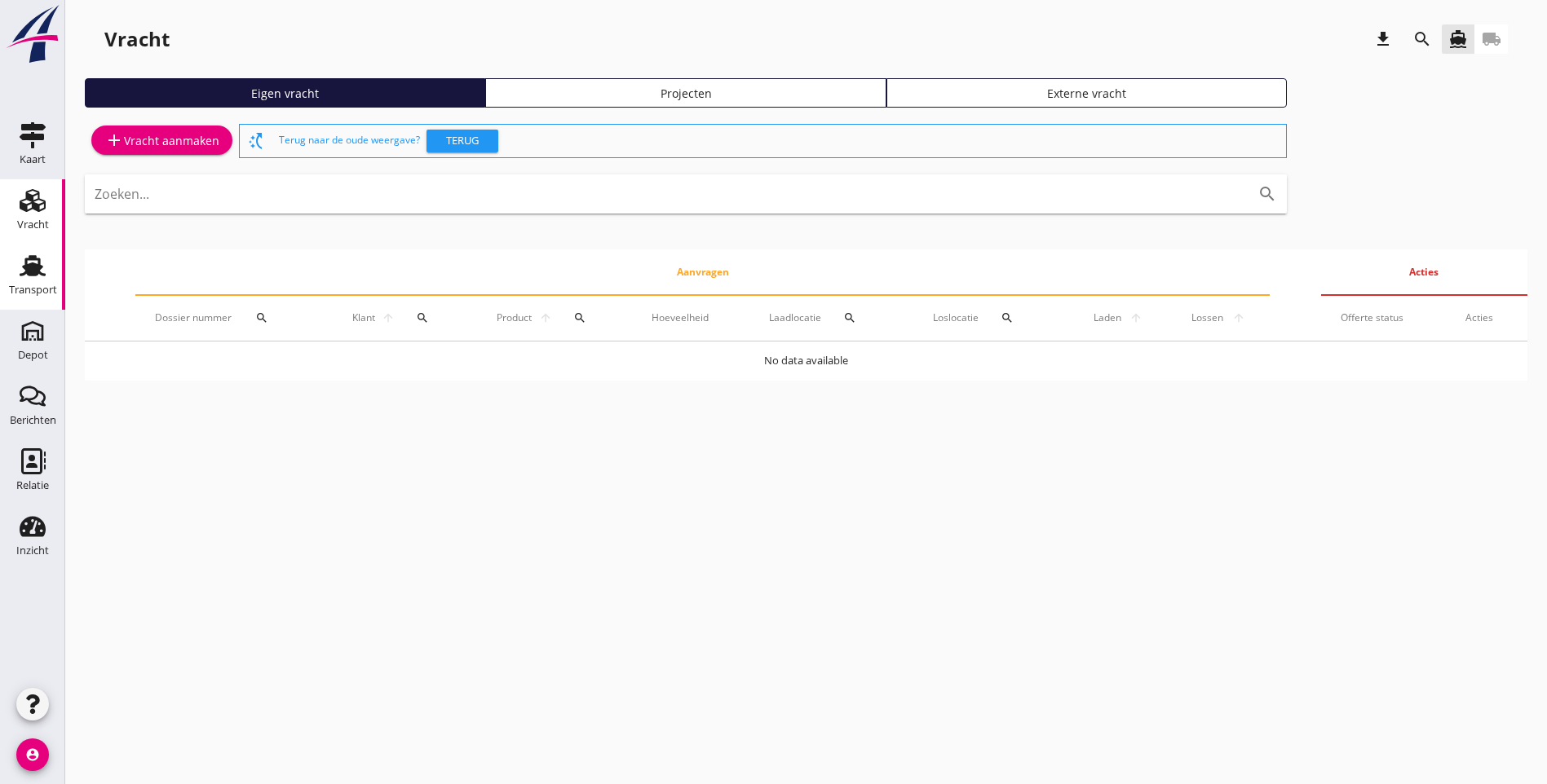
click at [44, 271] on icon "Transport" at bounding box center [32, 266] width 26 height 26
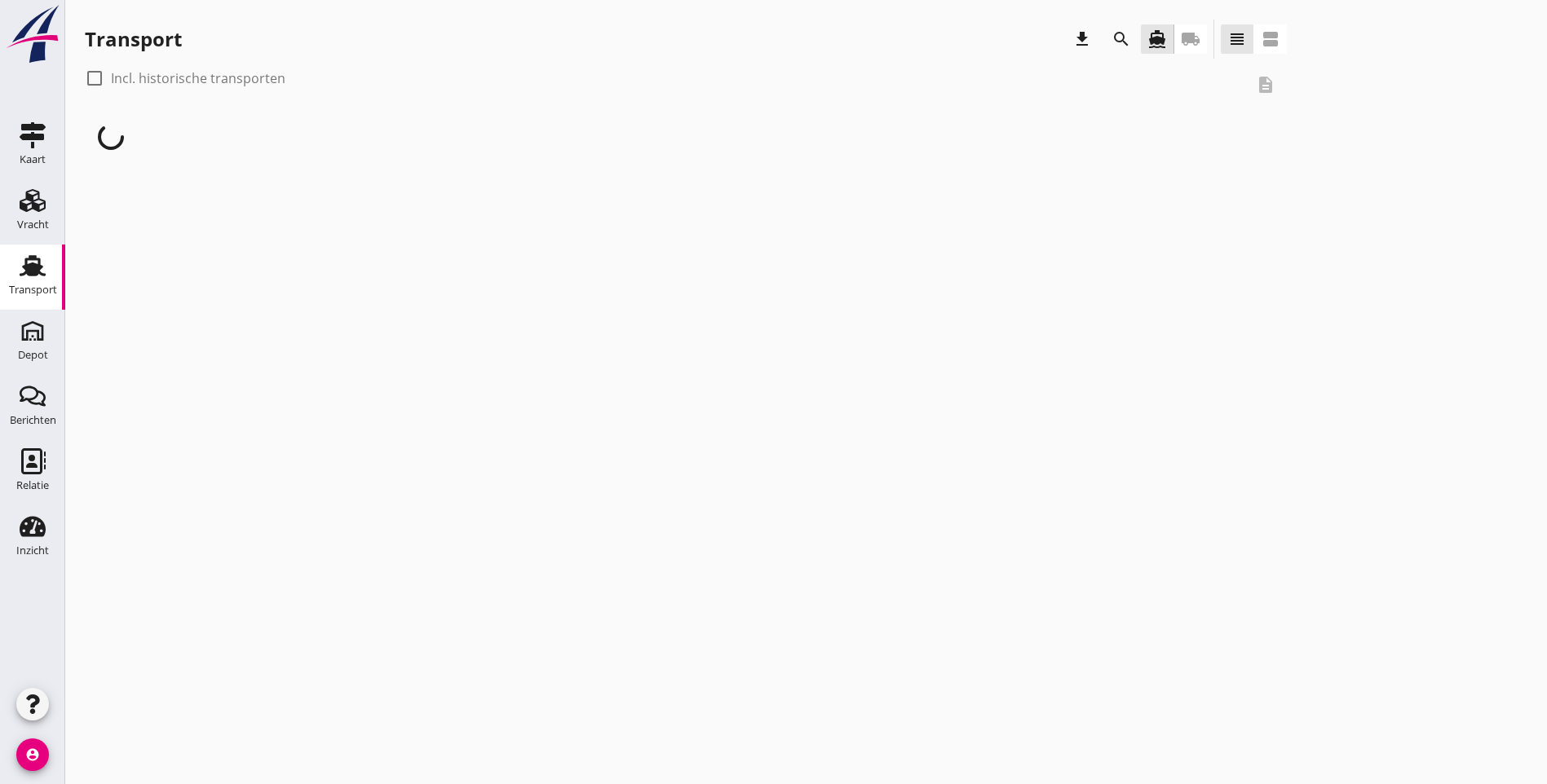
click at [93, 83] on div at bounding box center [94, 78] width 28 height 28
checkbox input "true"
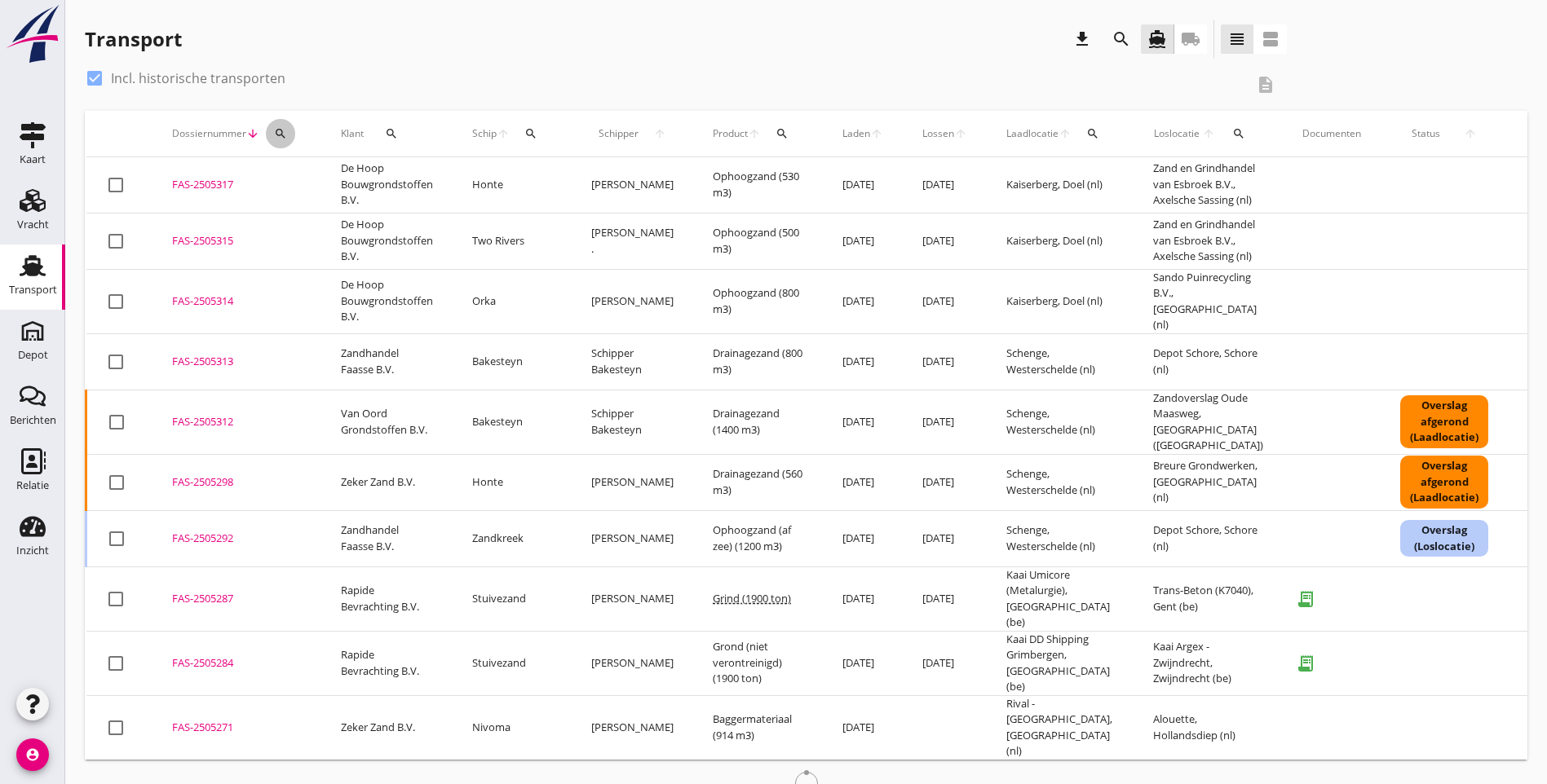
click at [275, 139] on icon "search" at bounding box center [280, 133] width 13 height 13
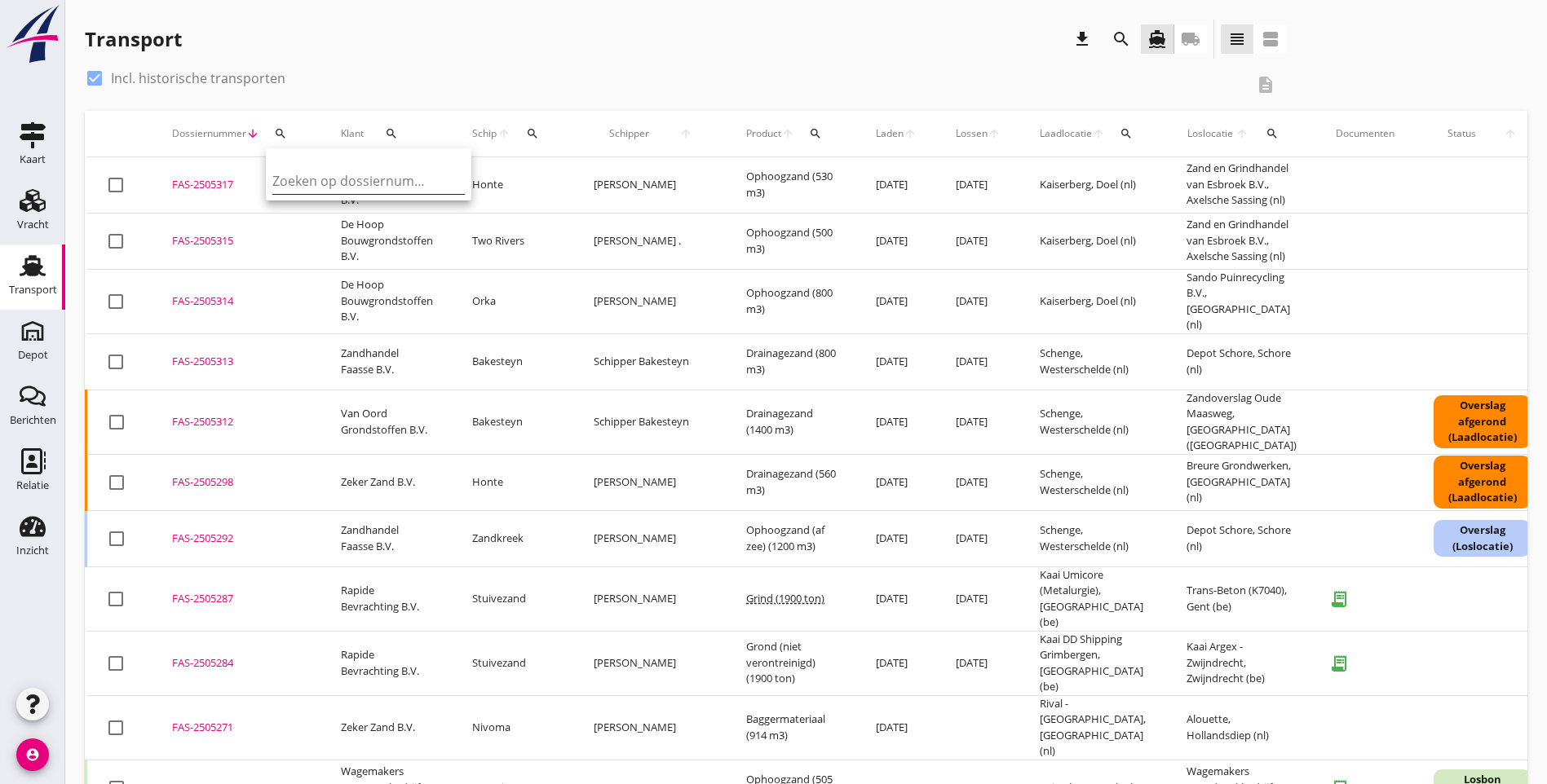
click at [303, 180] on input "Zoeken op dossiernummer..." at bounding box center [357, 181] width 169 height 26
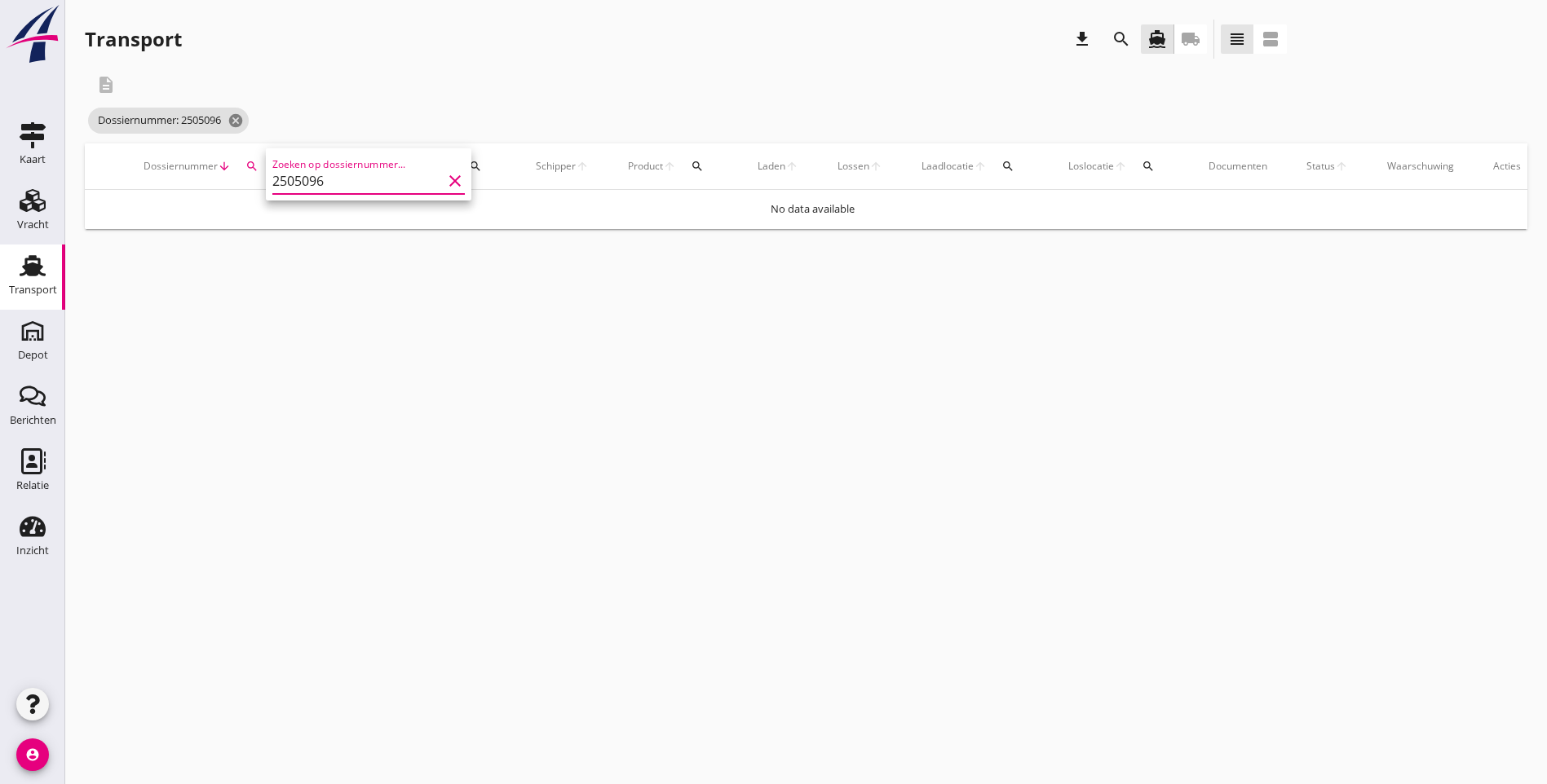
type input "2505096"
click at [793, 486] on div "cancel You are impersonating another user. Transport download search directions…" at bounding box center [806, 392] width 1482 height 784
click at [712, 93] on div "description" at bounding box center [686, 85] width 1203 height 39
click at [241, 120] on icon "cancel" at bounding box center [235, 121] width 17 height 17
